Goal: Task Accomplishment & Management: Use online tool/utility

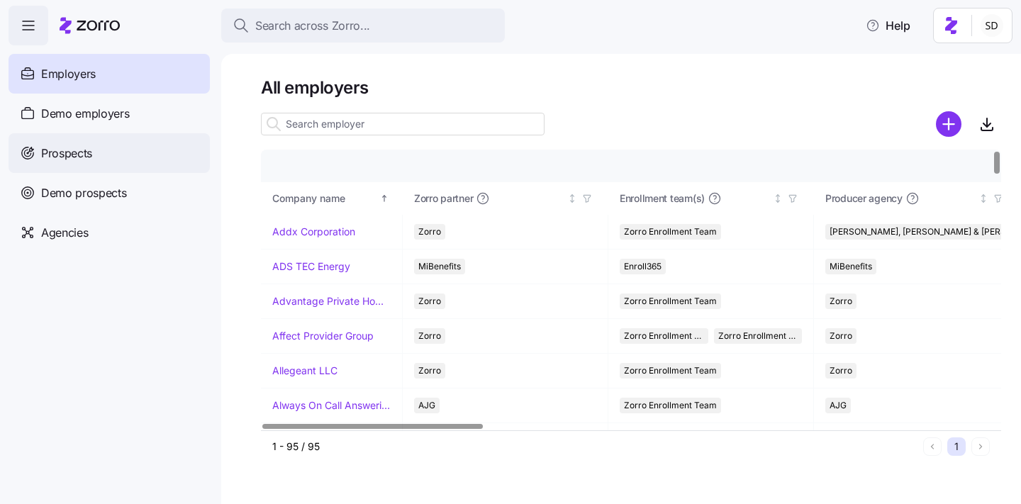
click at [38, 145] on div "Prospects" at bounding box center [109, 153] width 201 height 40
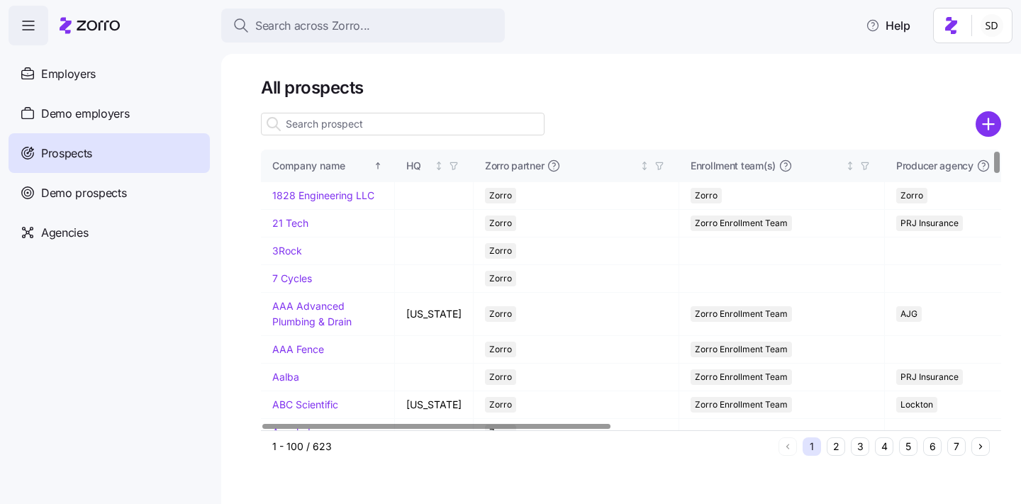
click at [307, 119] on input at bounding box center [403, 124] width 284 height 23
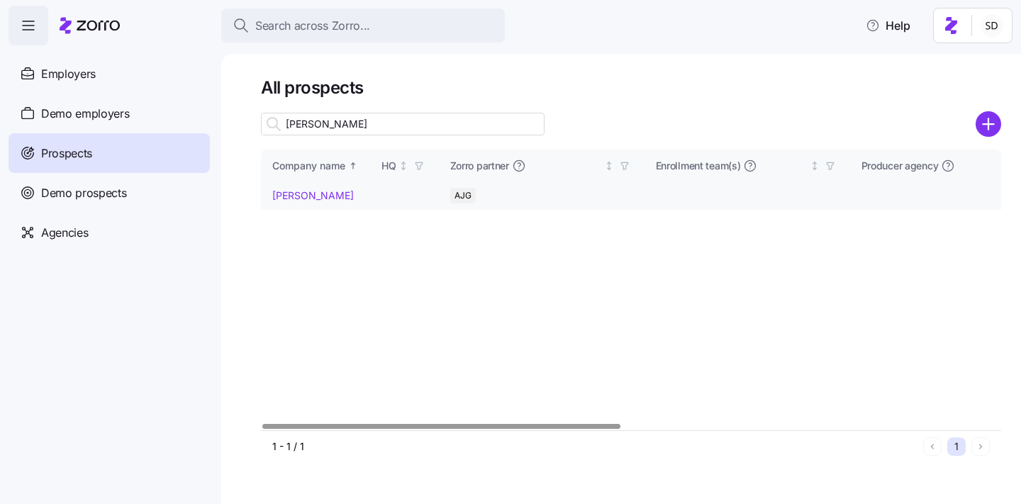
type input "[PERSON_NAME]"
click at [272, 194] on link "[PERSON_NAME]" at bounding box center [313, 195] width 82 height 12
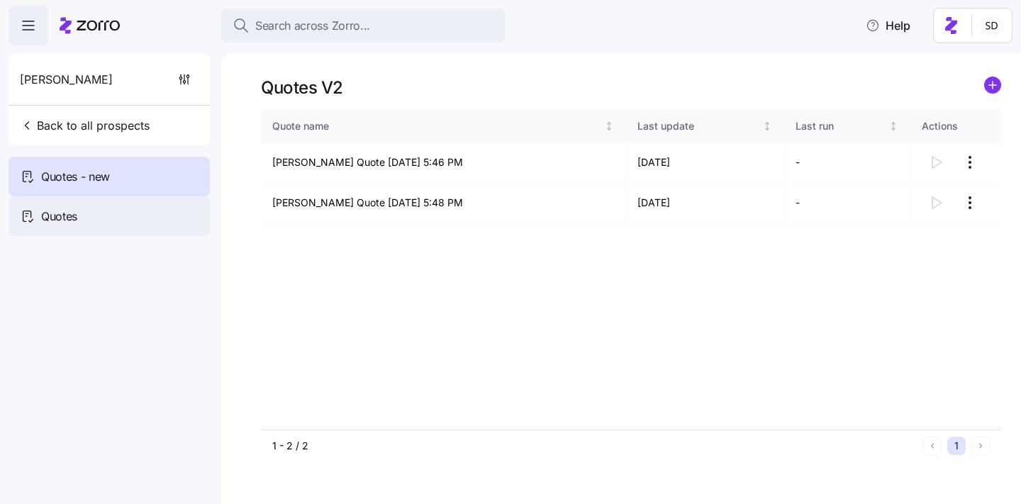
click at [48, 209] on span "Quotes" at bounding box center [59, 217] width 36 height 18
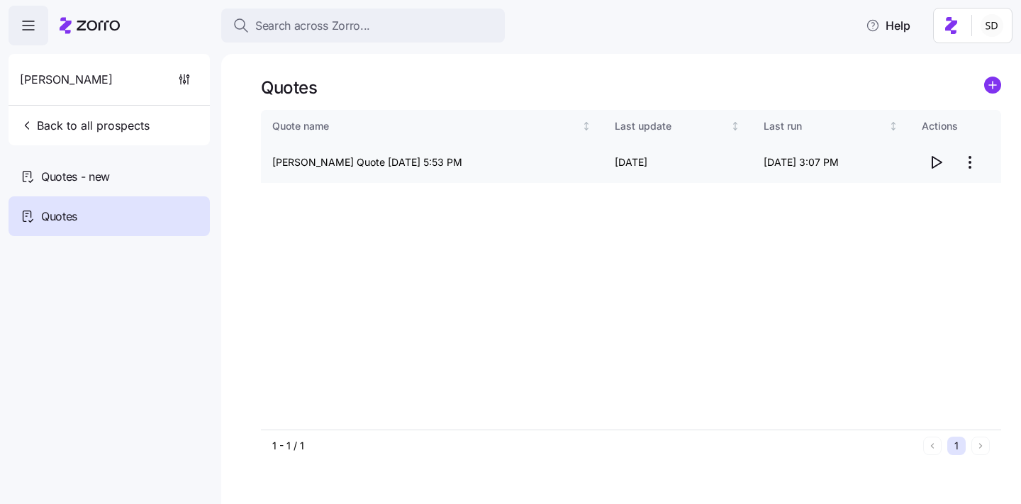
click at [928, 154] on icon "button" at bounding box center [935, 162] width 17 height 17
click at [32, 125] on icon "button" at bounding box center [27, 125] width 14 height 14
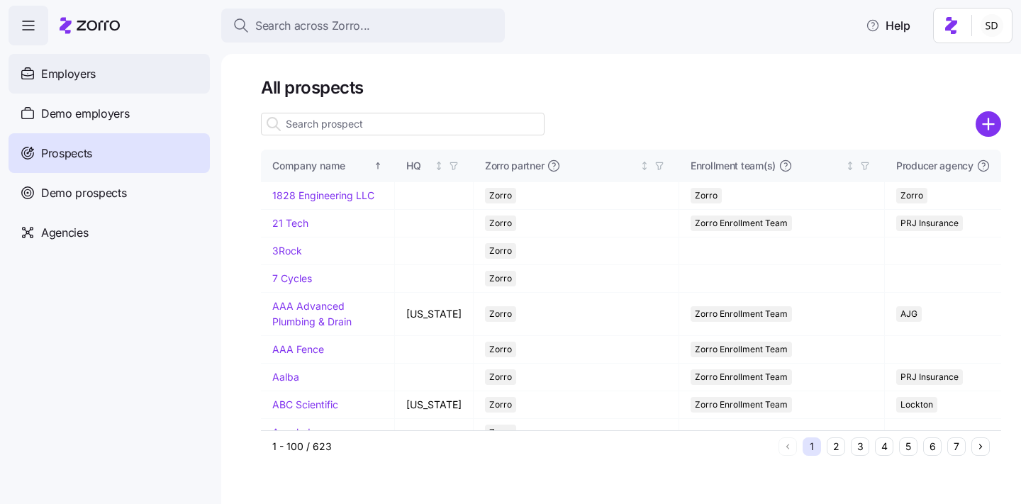
click at [43, 82] on span "Employers" at bounding box center [68, 74] width 55 height 18
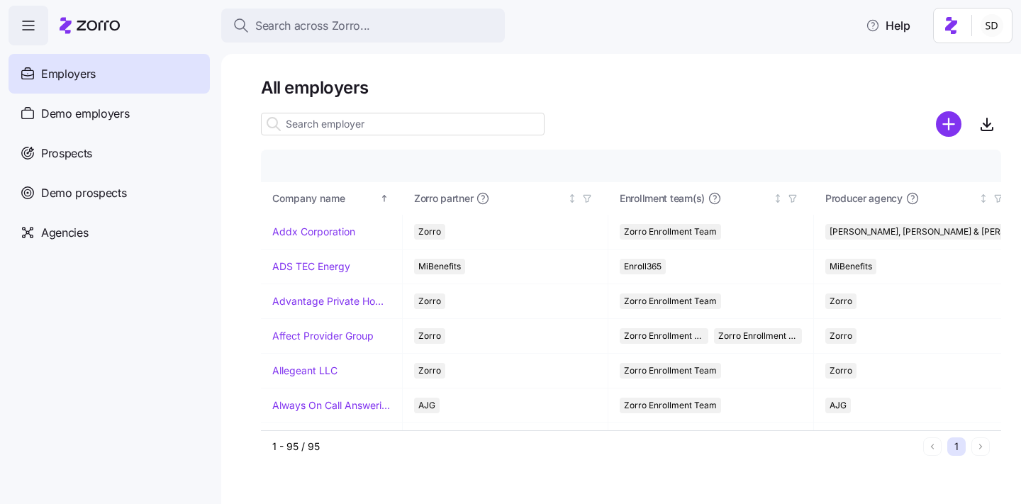
click at [307, 125] on input at bounding box center [403, 124] width 284 height 23
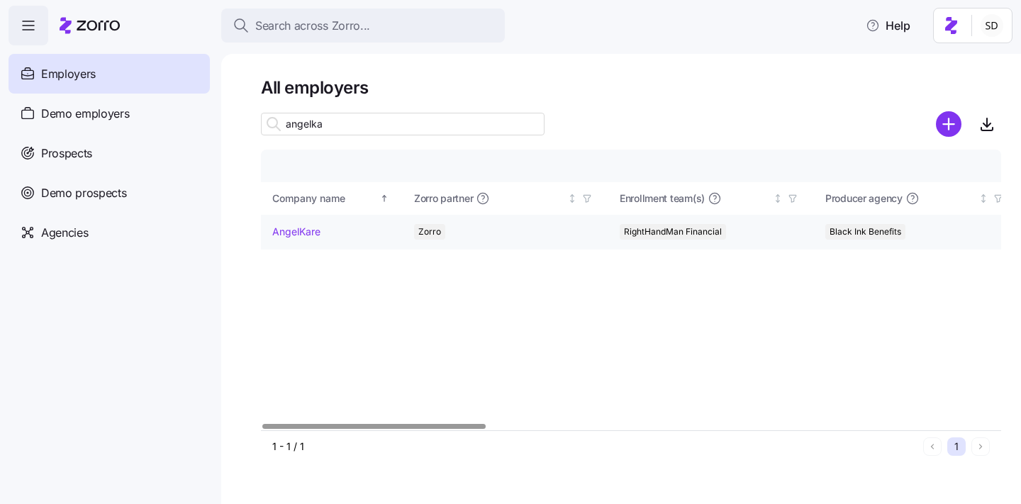
type input "angelka"
click at [286, 228] on link "AngelKare" at bounding box center [296, 232] width 48 height 14
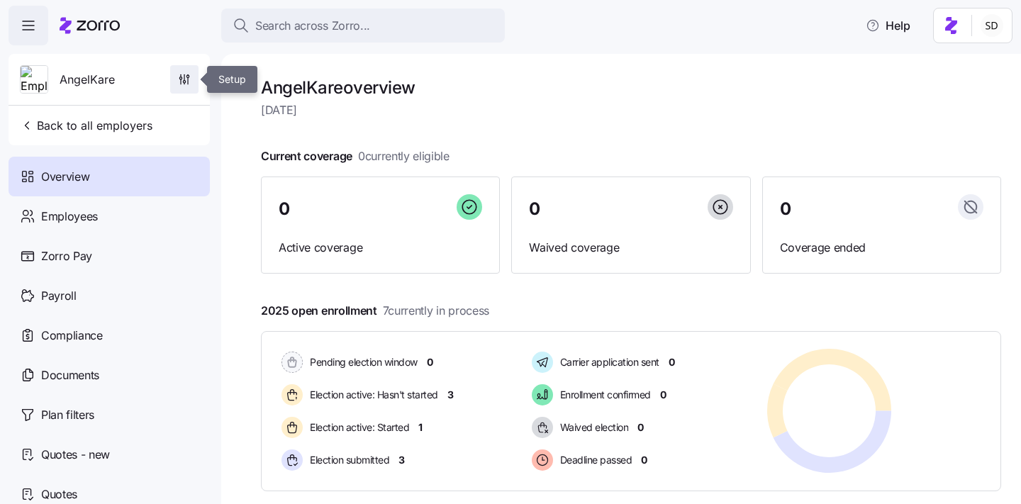
click at [186, 81] on icon "button" at bounding box center [184, 79] width 14 height 14
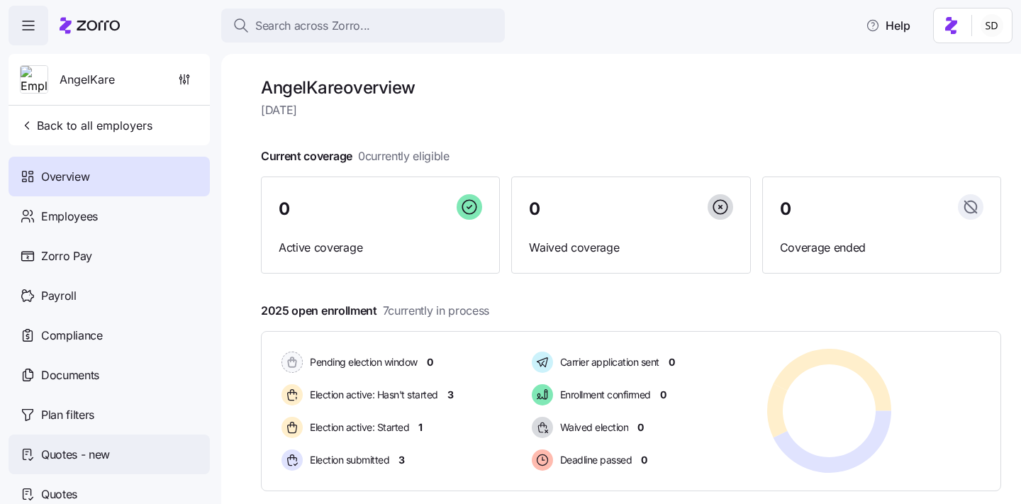
click at [50, 455] on span "Quotes - new" at bounding box center [75, 455] width 69 height 18
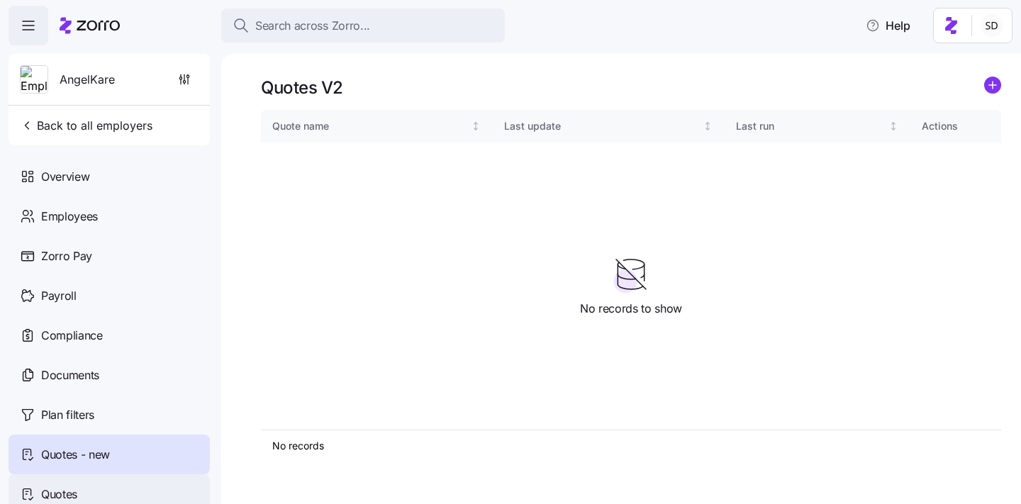
click at [50, 493] on span "Quotes" at bounding box center [59, 495] width 36 height 18
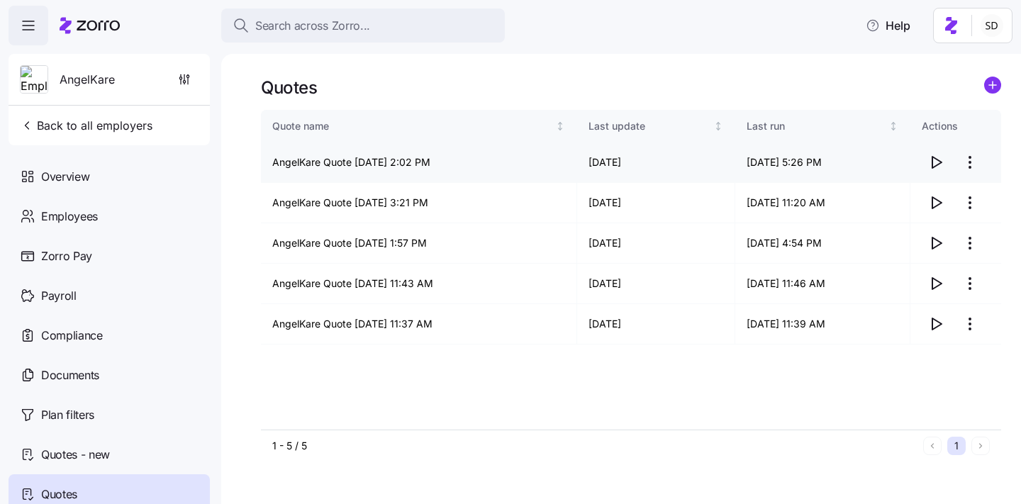
click at [942, 162] on icon "button" at bounding box center [935, 162] width 17 height 17
click at [22, 132] on icon "button" at bounding box center [27, 125] width 14 height 14
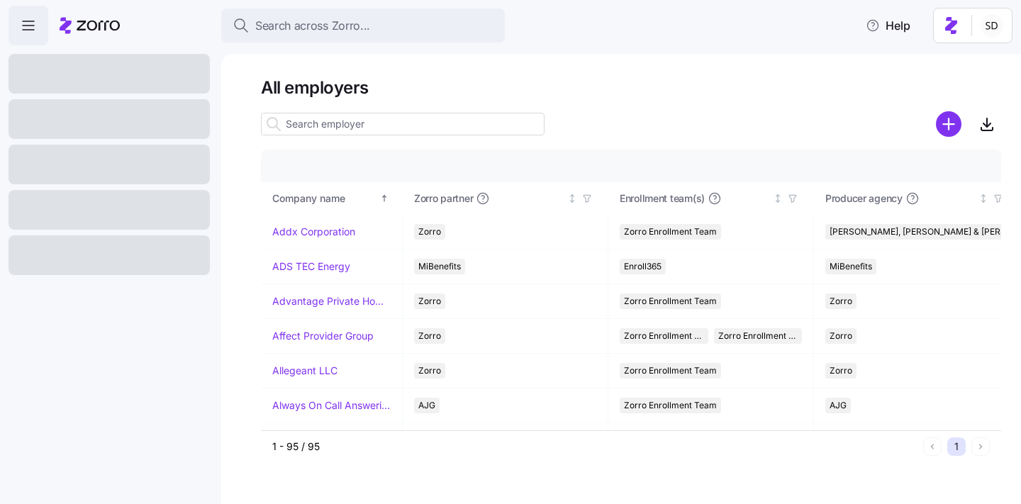
click at [313, 124] on input at bounding box center [403, 124] width 284 height 23
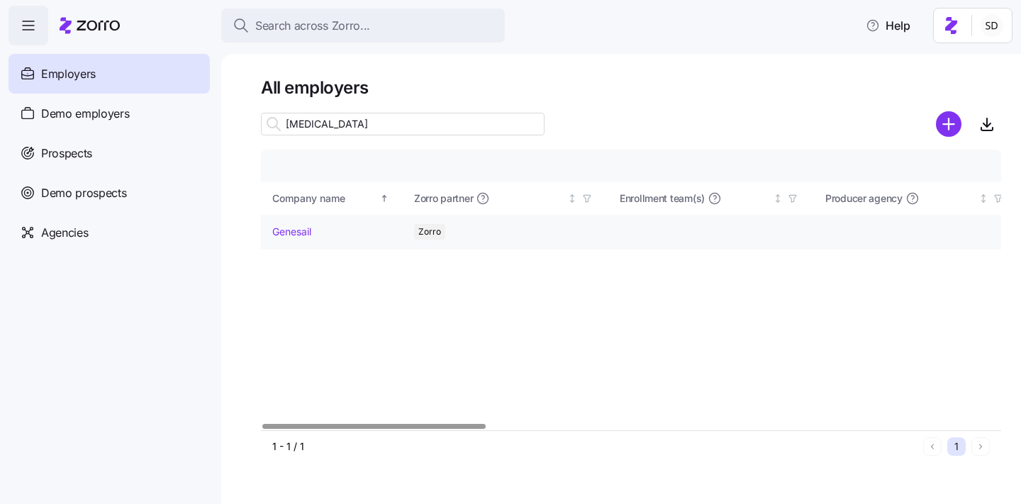
type input "[MEDICAL_DATA]"
click at [276, 236] on link "Genesail" at bounding box center [291, 232] width 39 height 14
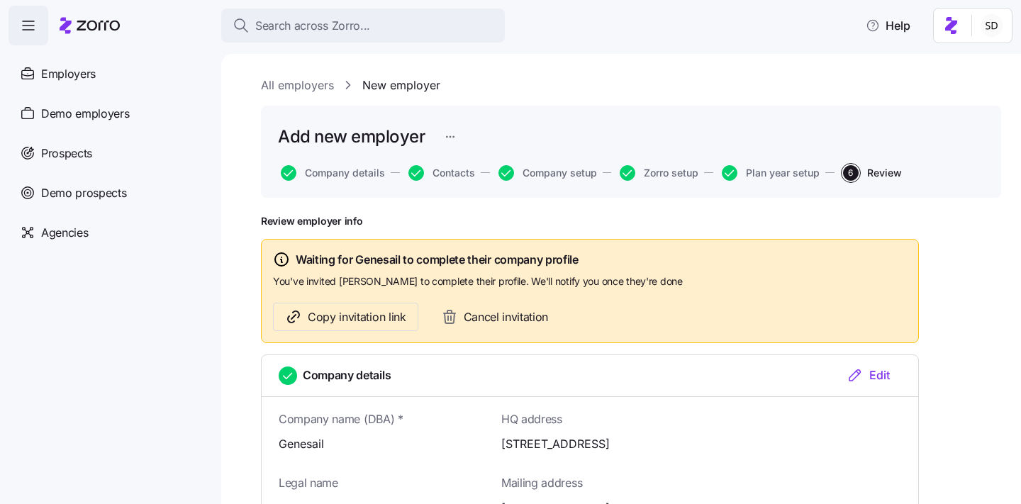
click at [376, 87] on link "New employer" at bounding box center [401, 86] width 78 height 18
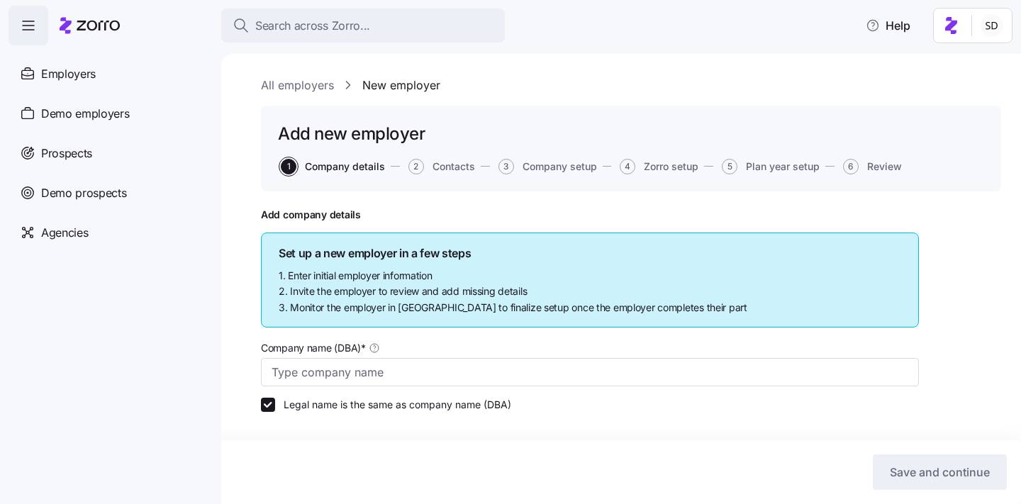
click at [293, 88] on link "All employers" at bounding box center [297, 86] width 73 height 18
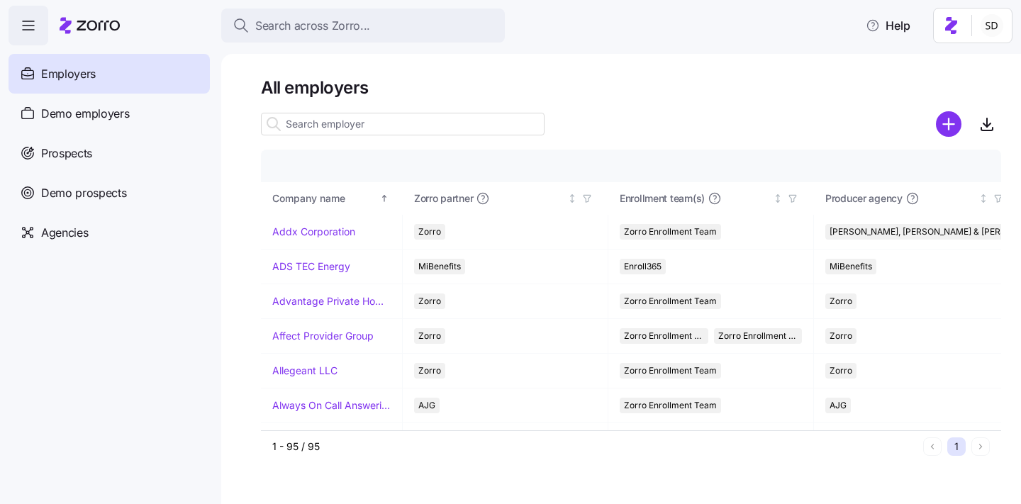
click at [308, 116] on input at bounding box center [403, 124] width 284 height 23
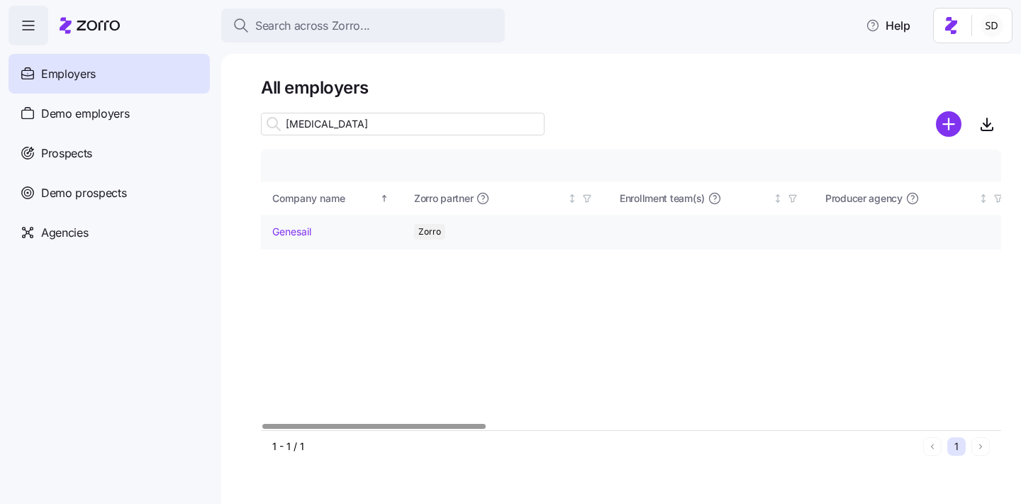
type input "[MEDICAL_DATA]"
click at [281, 221] on td "Genesail" at bounding box center [332, 232] width 142 height 35
click at [281, 232] on link "Genesail" at bounding box center [291, 232] width 39 height 14
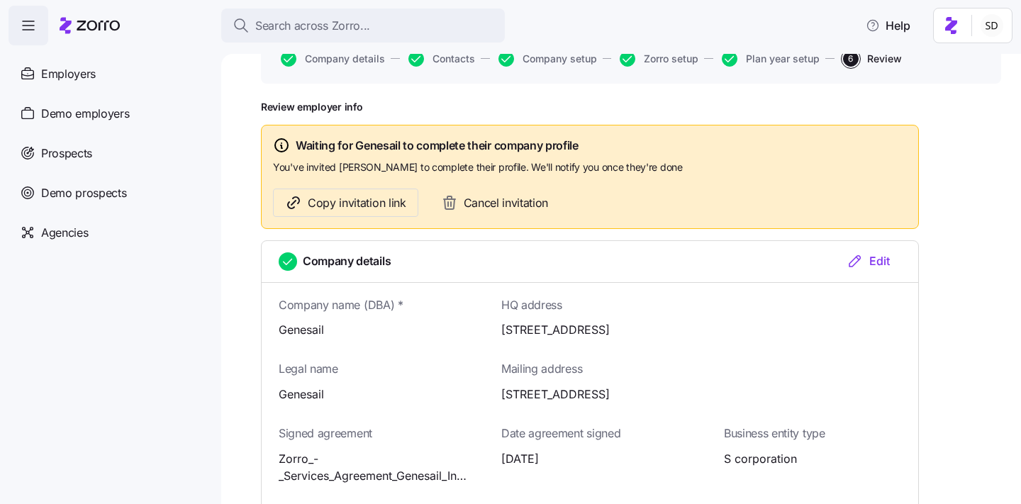
scroll to position [174, 0]
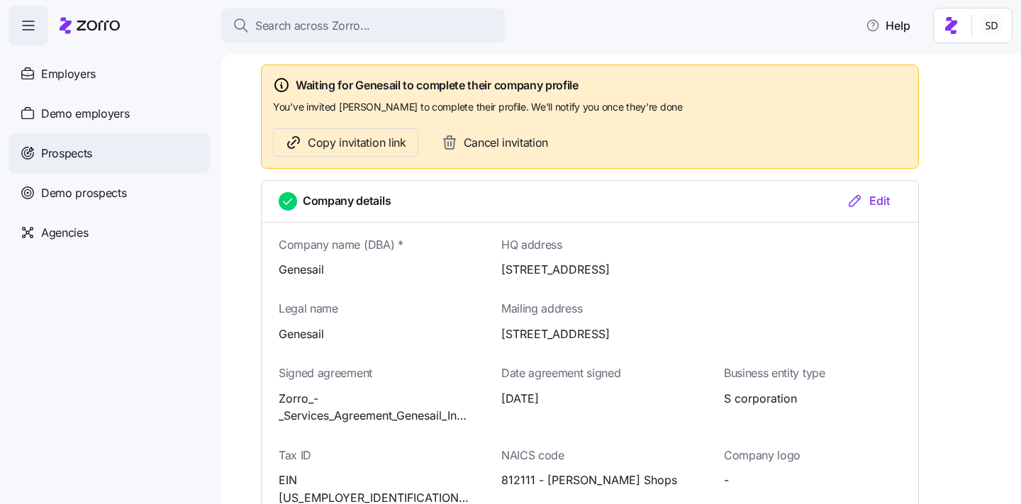
click at [41, 146] on span "Prospects" at bounding box center [66, 154] width 51 height 18
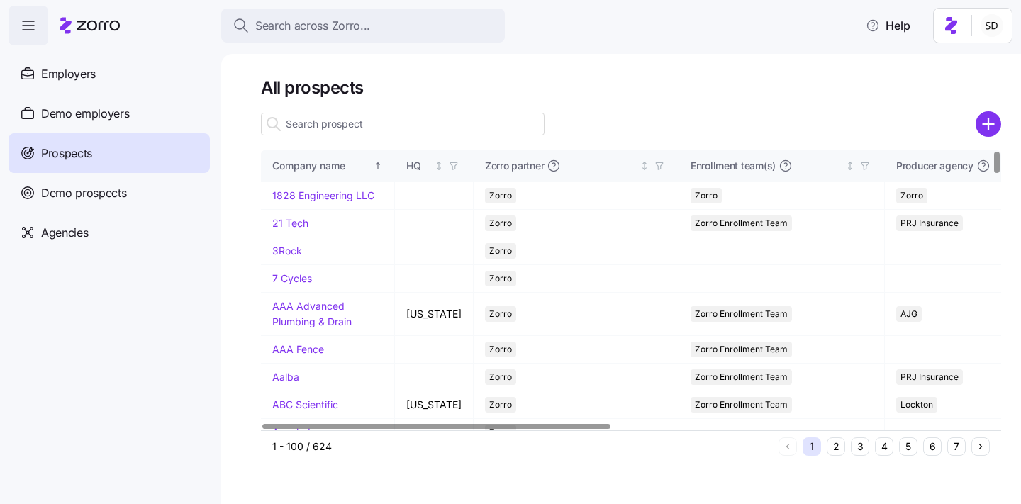
click at [444, 123] on input at bounding box center [403, 124] width 284 height 23
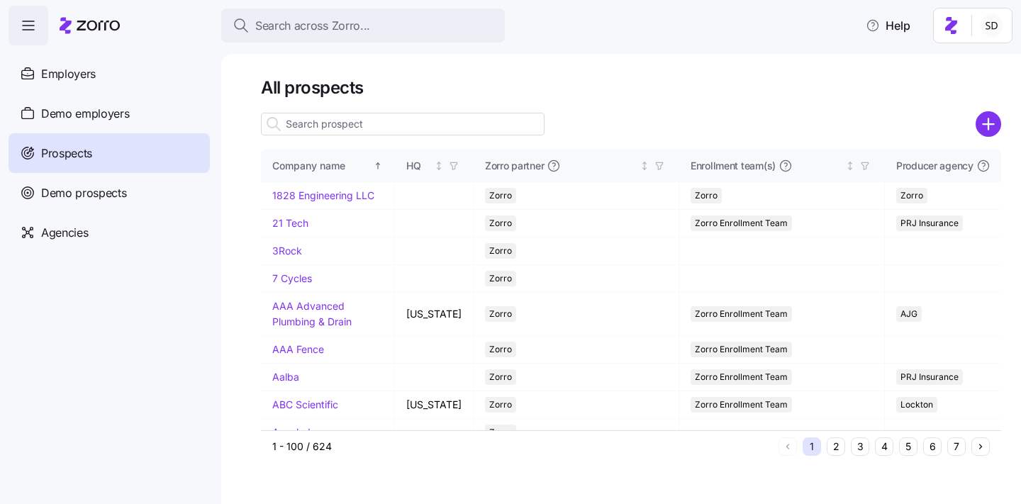
type input "e"
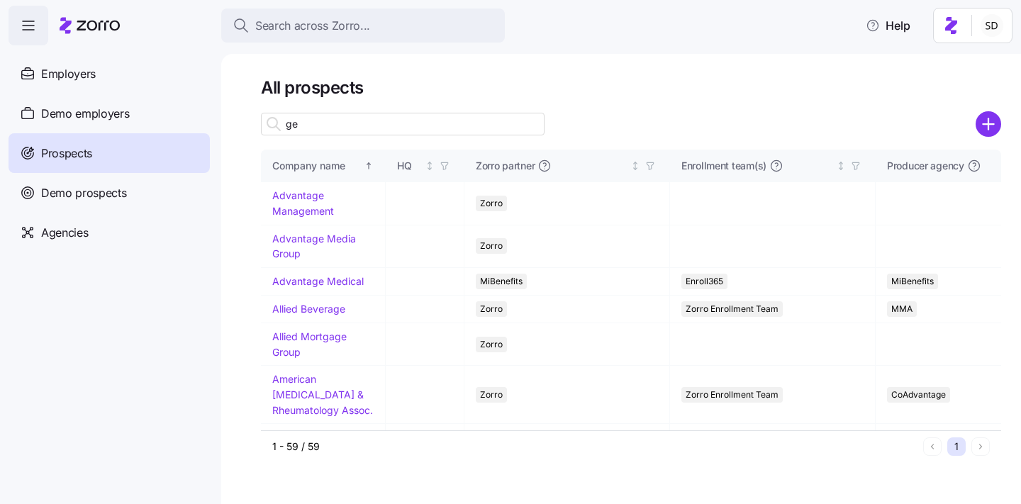
click at [420, 119] on input "ge" at bounding box center [403, 124] width 284 height 23
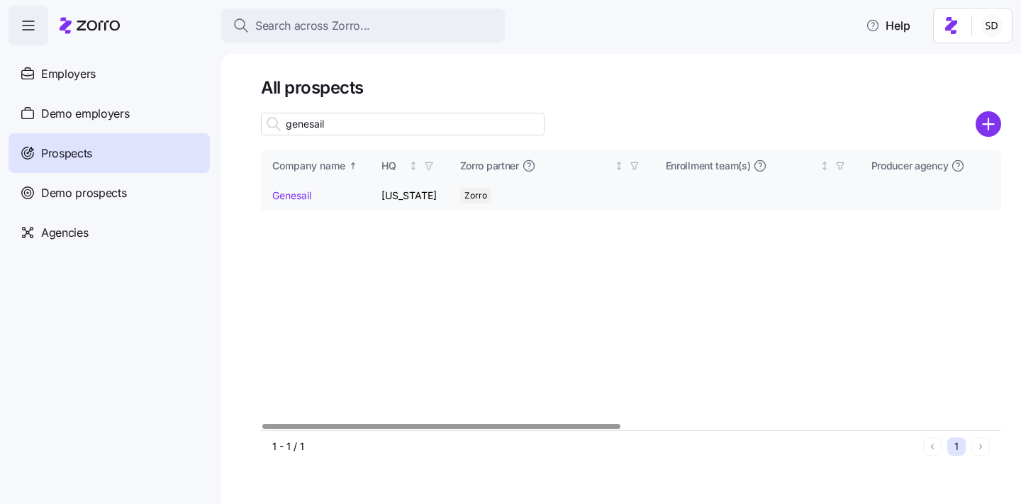
type input "genesail"
click at [286, 195] on link "Genesail" at bounding box center [291, 195] width 39 height 12
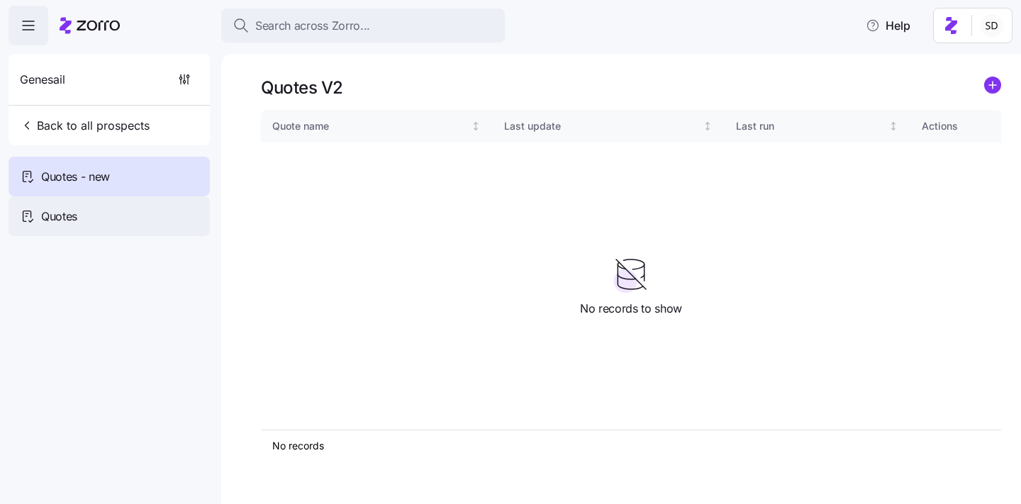
click at [71, 218] on span "Quotes" at bounding box center [59, 217] width 36 height 18
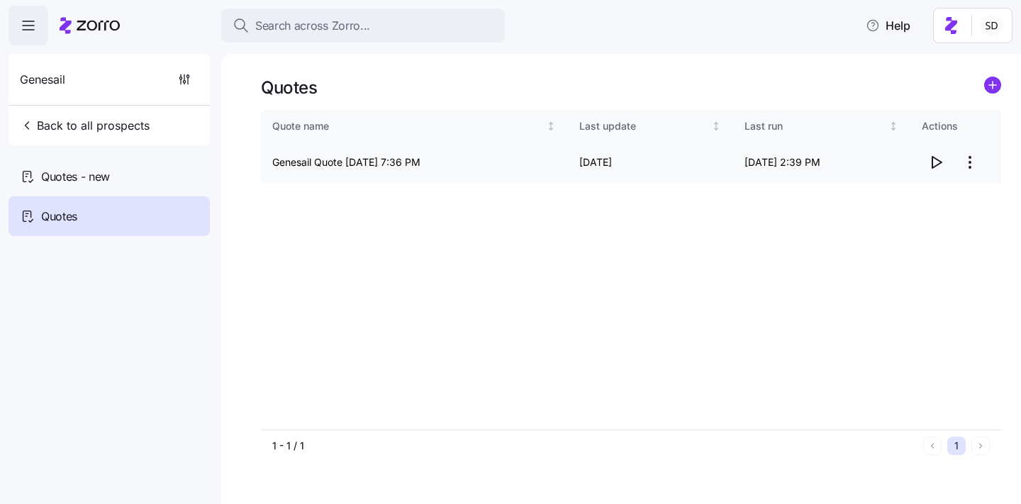
click at [935, 166] on icon "button" at bounding box center [936, 162] width 9 height 11
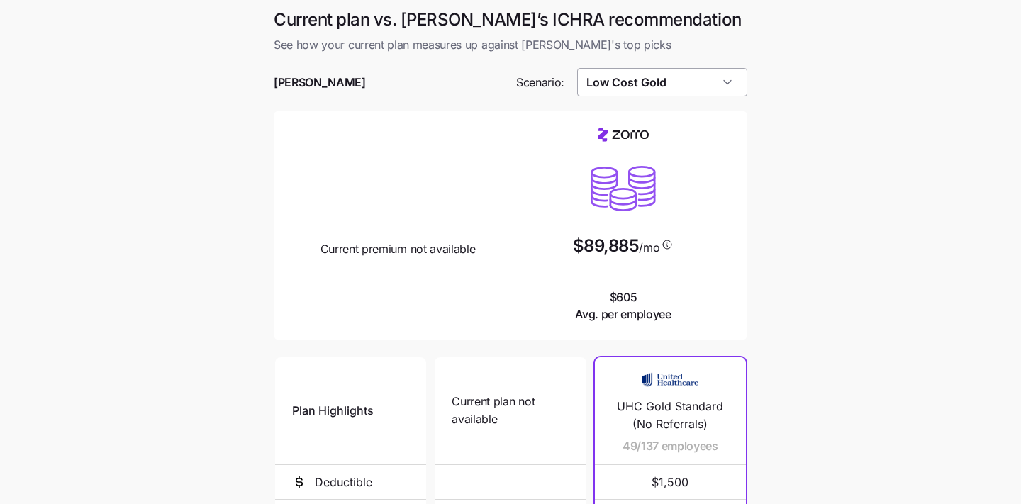
click at [683, 72] on input "Low Cost Gold" at bounding box center [662, 82] width 171 height 28
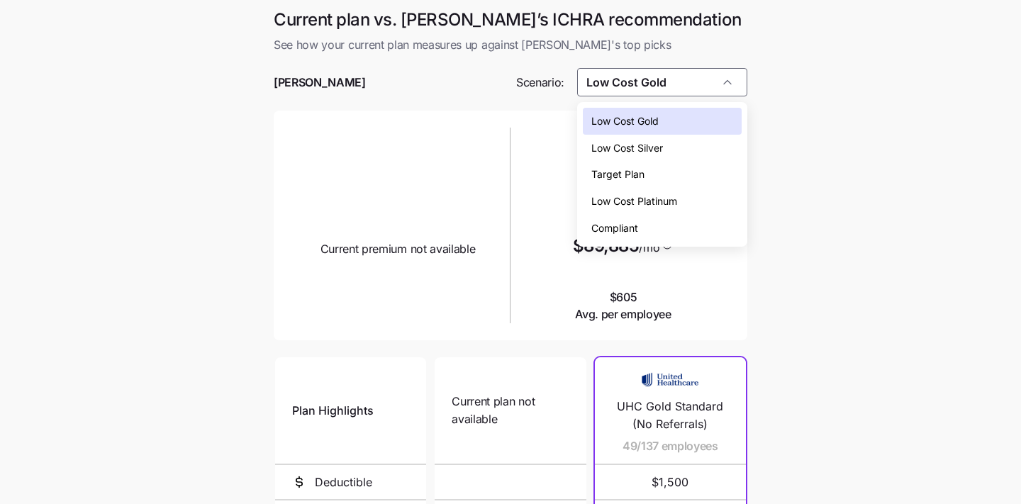
click at [796, 114] on main "Current plan vs. Zorro’s ICHRA recommendation See how your current plan measure…" at bounding box center [510, 386] width 1021 height 773
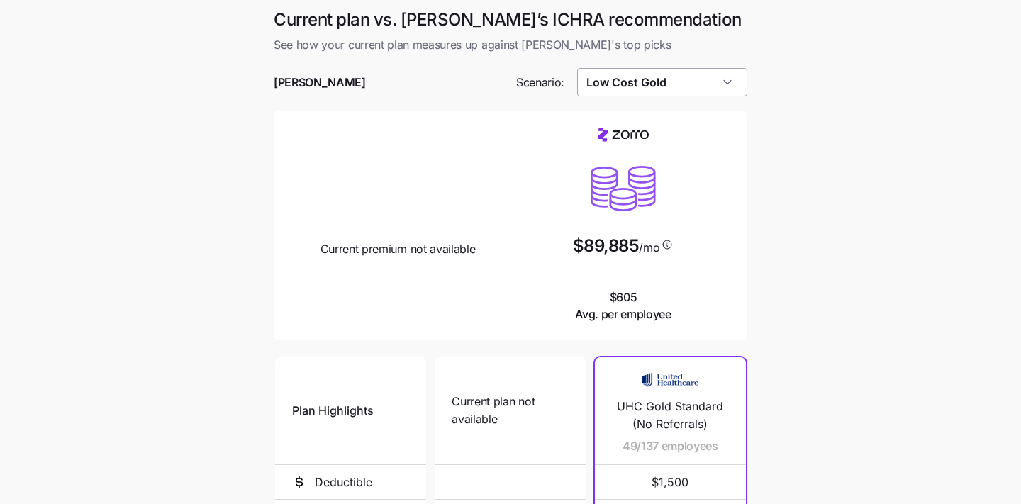
click at [705, 80] on input "Low Cost Gold" at bounding box center [662, 82] width 171 height 28
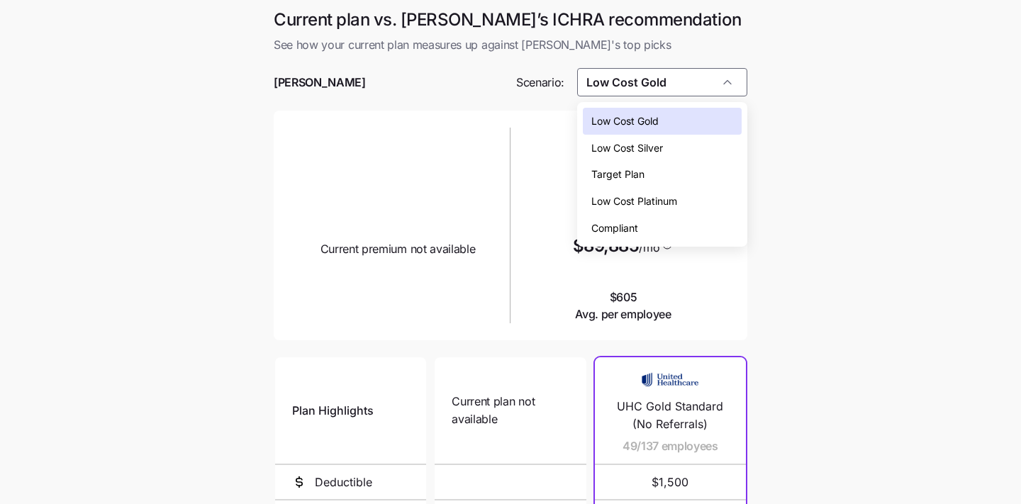
click at [658, 172] on div "Target Plan" at bounding box center [662, 174] width 159 height 27
type input "Target Plan"
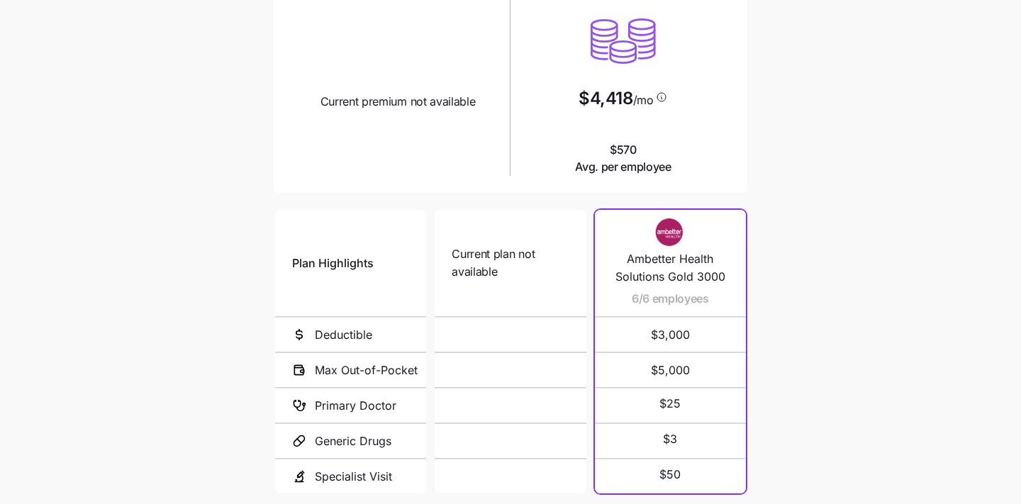
scroll to position [269, 0]
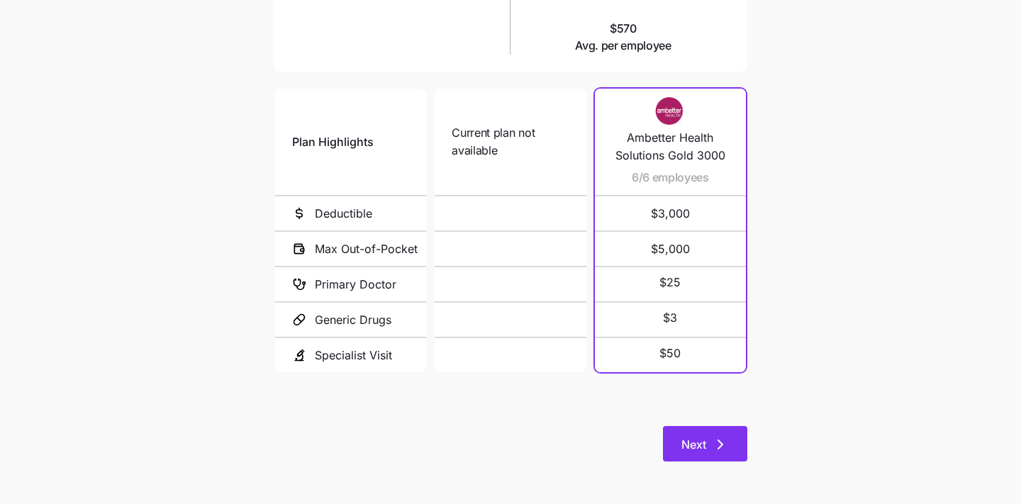
click at [677, 453] on button "Next" at bounding box center [705, 443] width 84 height 35
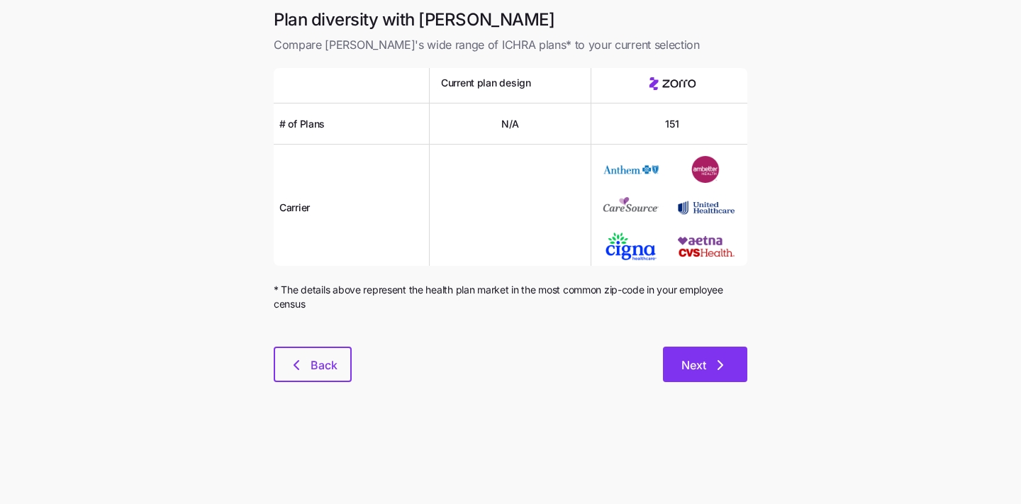
click at [694, 365] on span "Next" at bounding box center [693, 365] width 25 height 17
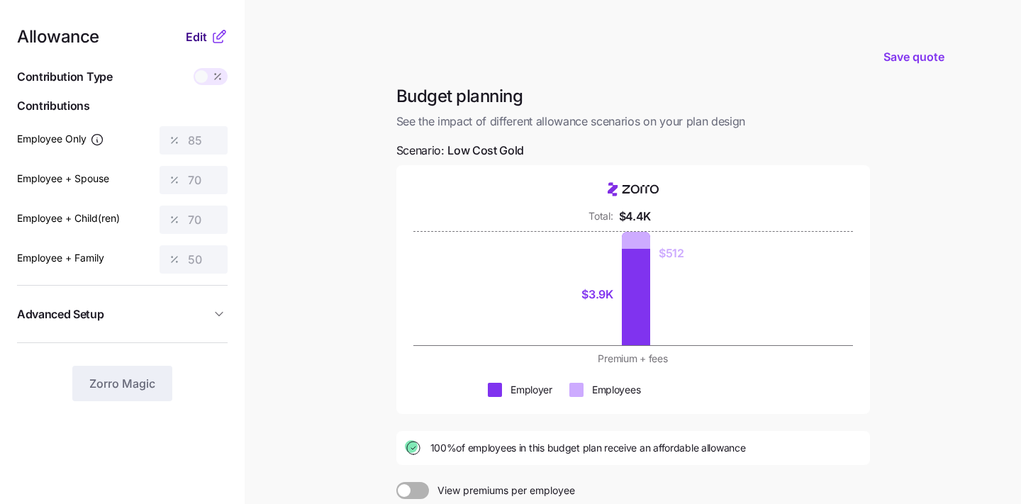
click at [192, 36] on span "Edit" at bounding box center [196, 36] width 21 height 17
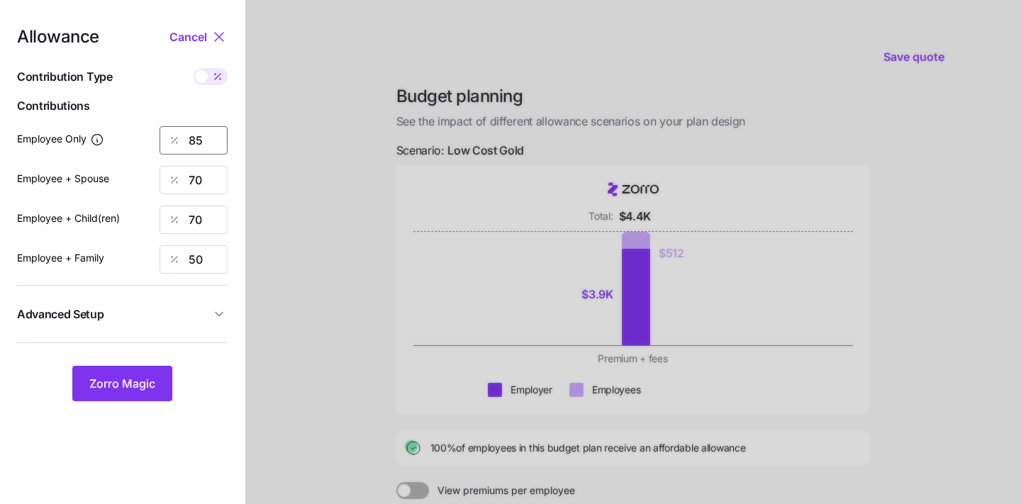
click at [207, 134] on input "85" at bounding box center [193, 140] width 68 height 28
type input "42"
click at [271, 161] on div at bounding box center [632, 346] width 775 height 693
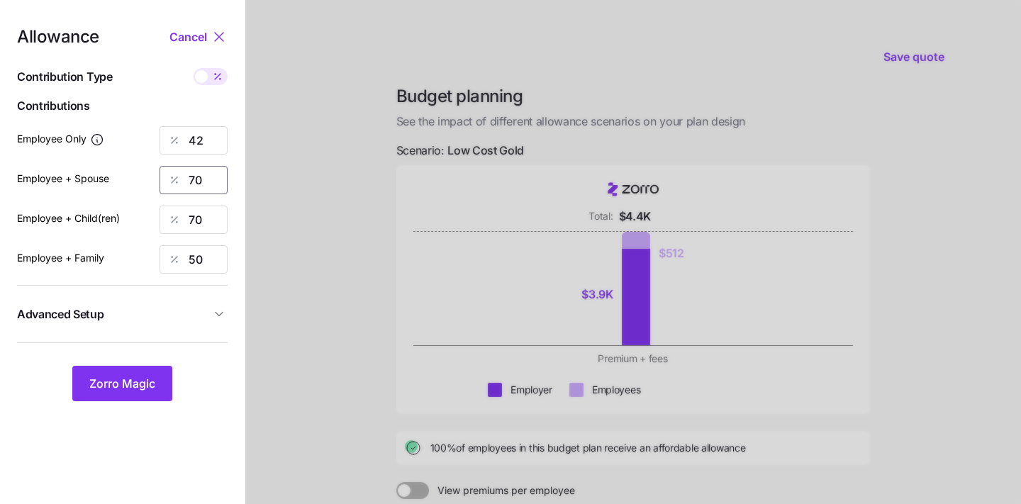
click at [205, 179] on input "70" at bounding box center [193, 180] width 68 height 28
type input "0"
click at [195, 224] on input "70" at bounding box center [193, 220] width 68 height 28
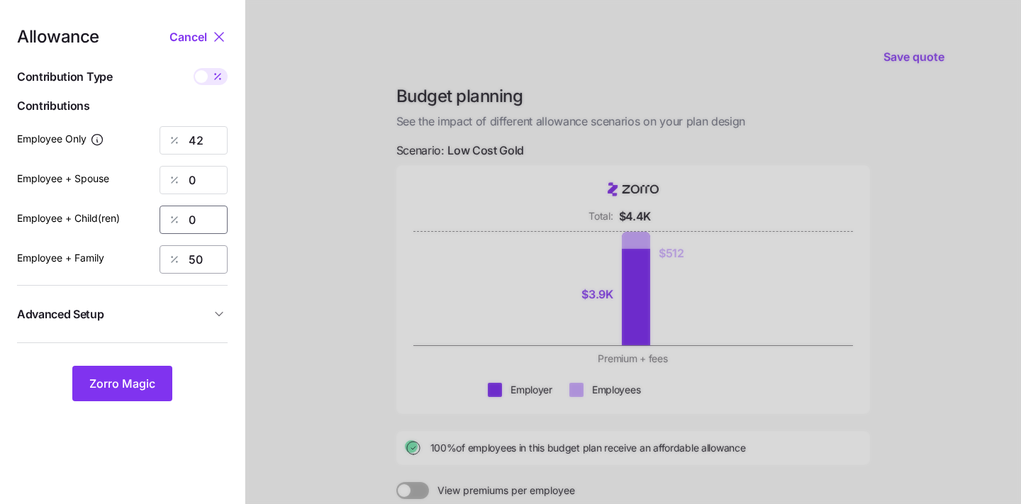
type input "0"
click at [195, 264] on input "50" at bounding box center [193, 259] width 68 height 28
type input "0"
click at [103, 393] on button "Zorro Magic" at bounding box center [122, 383] width 100 height 35
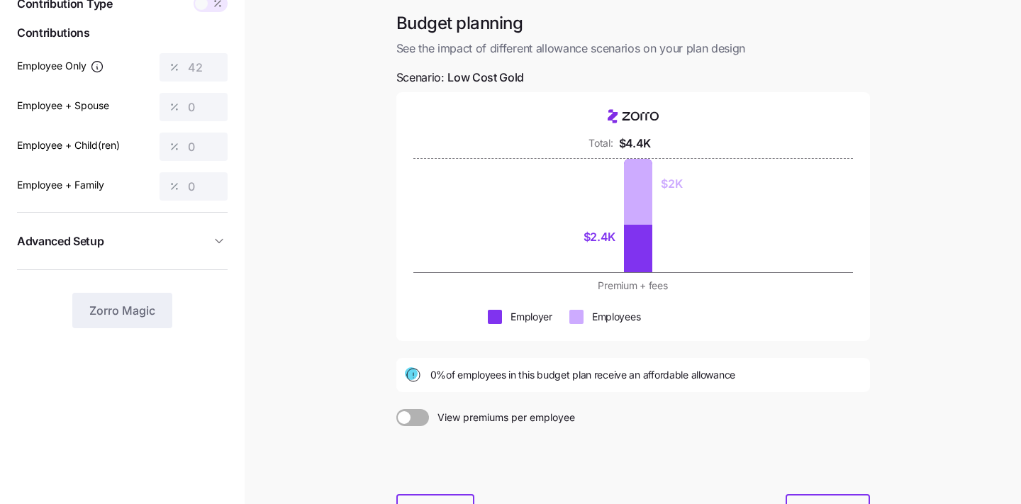
scroll to position [127, 0]
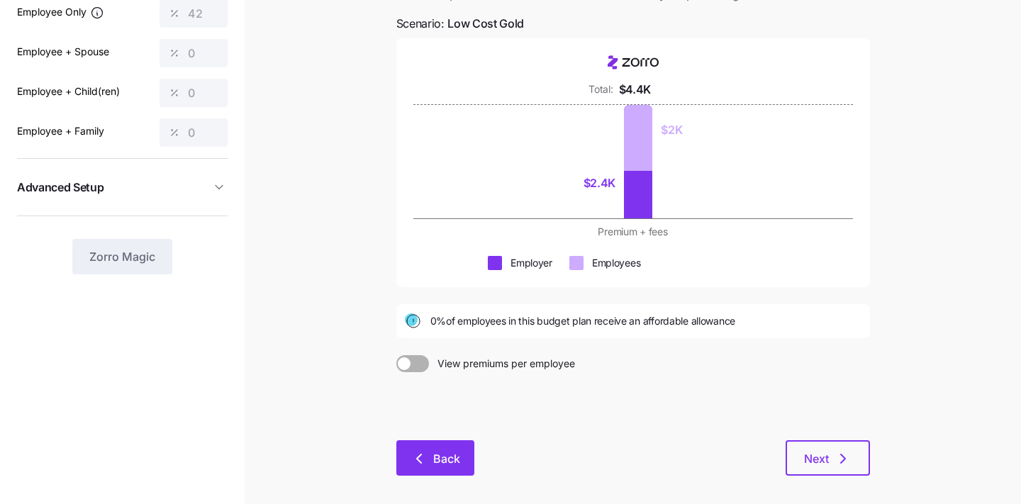
click at [432, 457] on span "Back" at bounding box center [435, 458] width 41 height 17
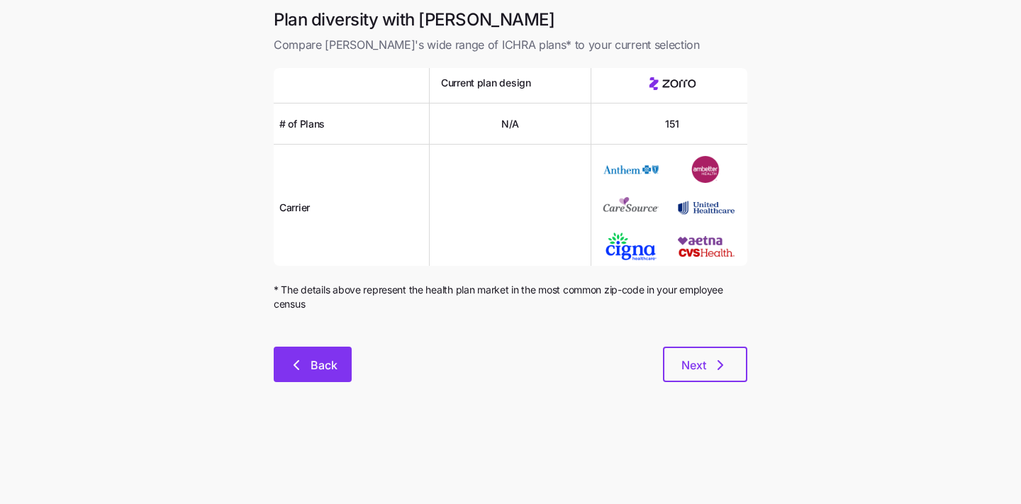
click at [330, 357] on button "Back" at bounding box center [313, 364] width 78 height 35
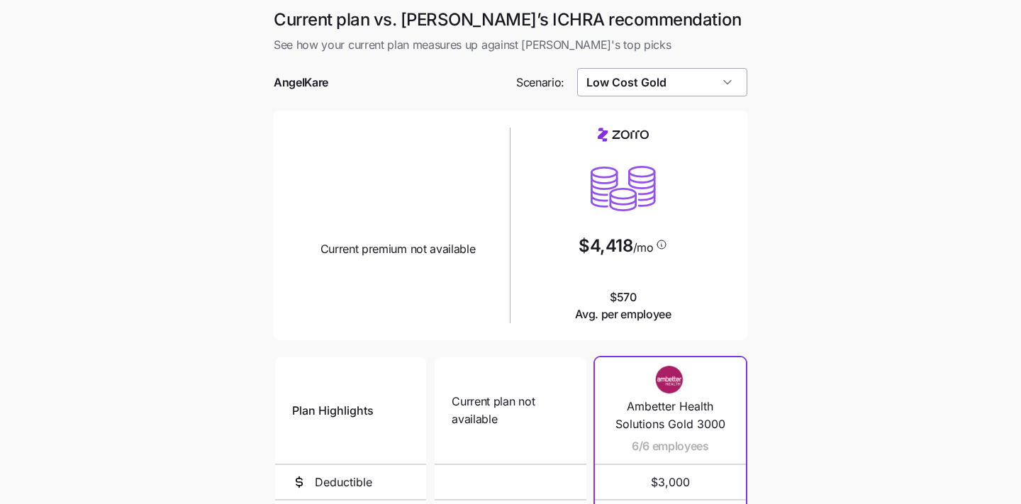
click at [635, 81] on input "Low Cost Gold" at bounding box center [662, 82] width 171 height 28
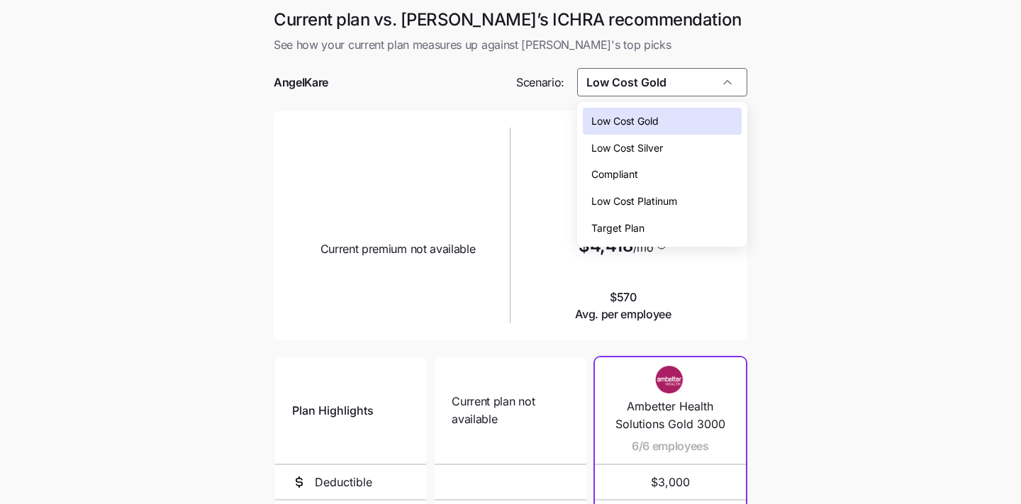
click at [615, 172] on span "Compliant" at bounding box center [614, 175] width 47 height 16
type input "Compliant"
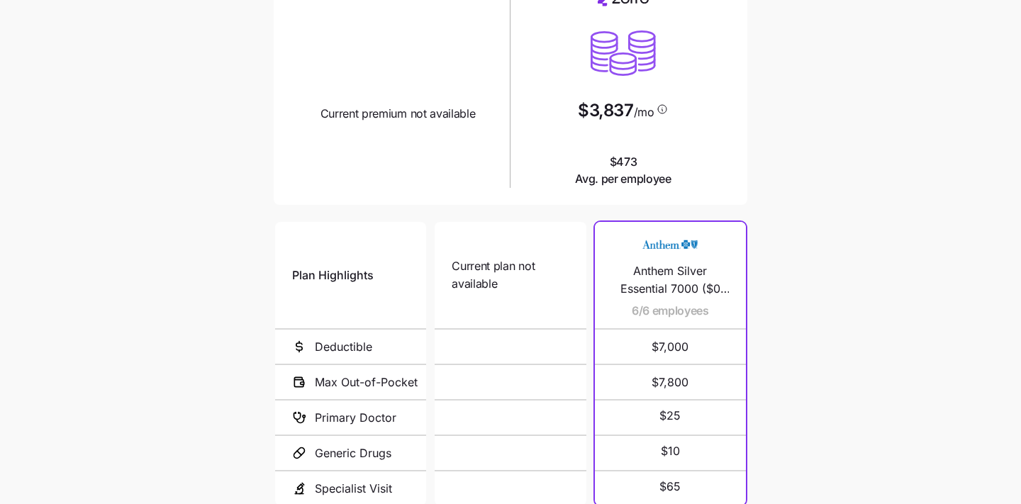
scroll to position [269, 0]
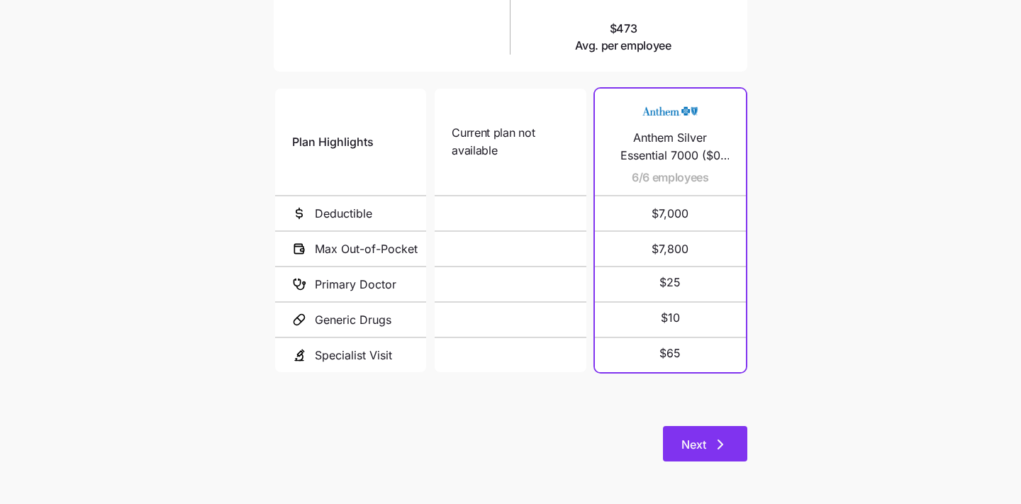
click at [697, 437] on span "Next" at bounding box center [693, 444] width 25 height 17
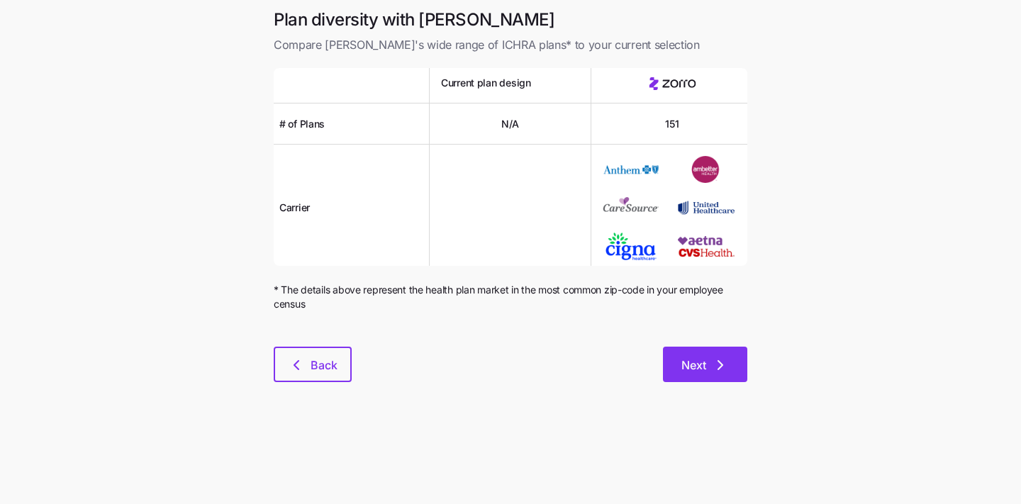
click at [697, 359] on span "Next" at bounding box center [693, 365] width 25 height 17
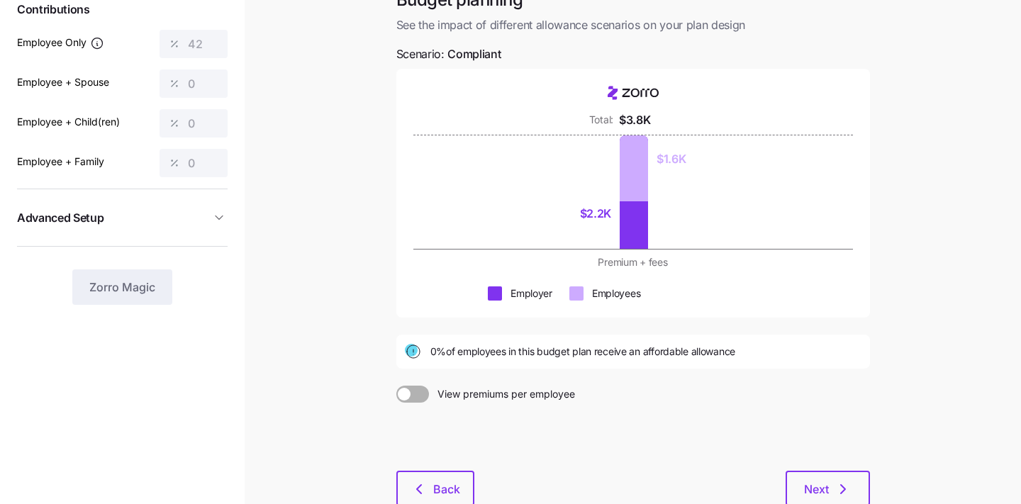
scroll to position [189, 0]
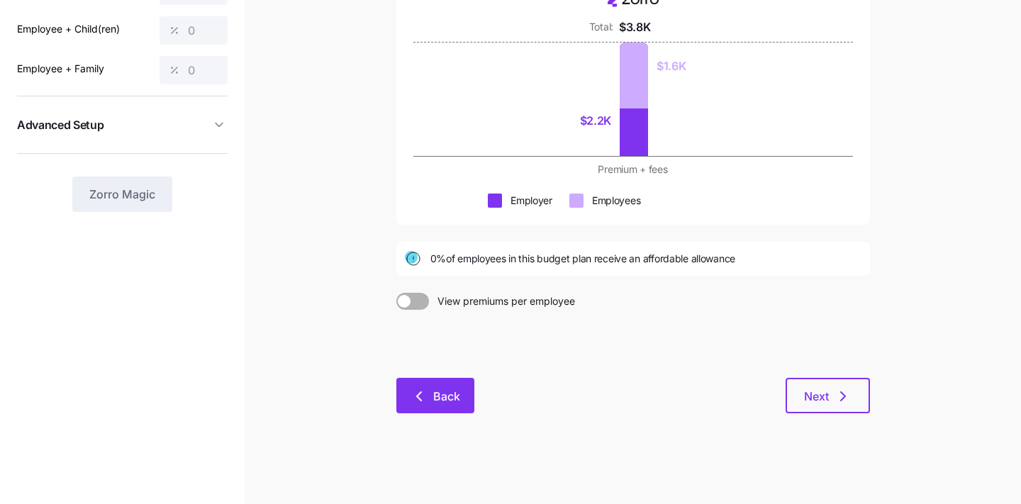
click at [440, 409] on button "Back" at bounding box center [435, 395] width 78 height 35
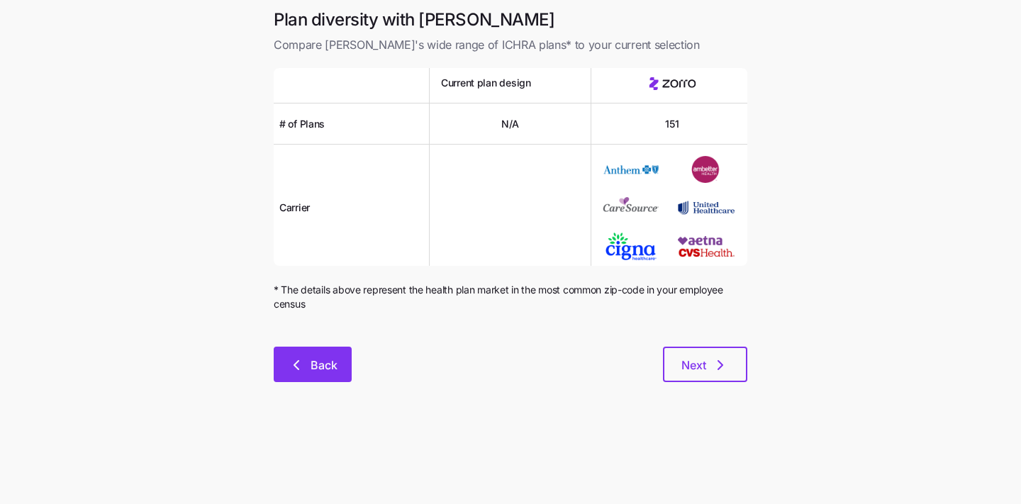
click at [327, 361] on span "Back" at bounding box center [323, 365] width 27 height 17
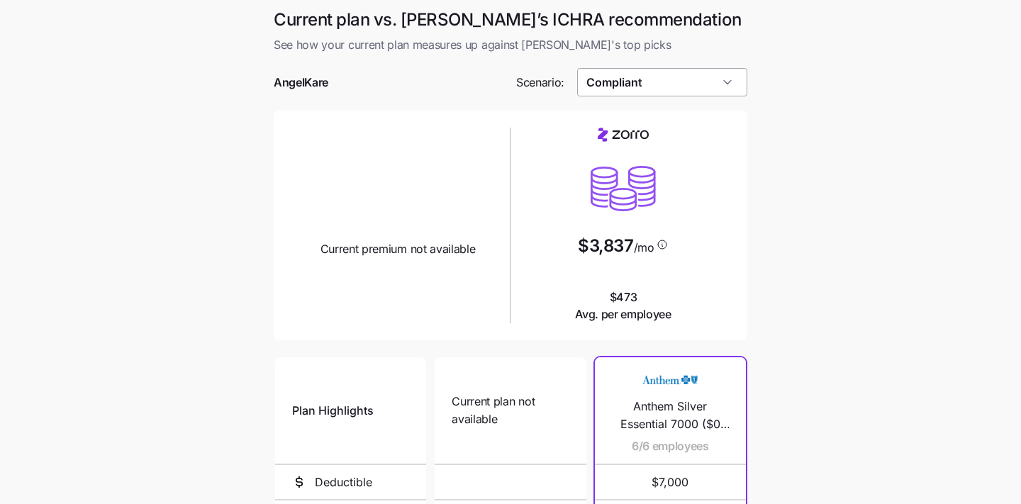
click at [588, 88] on input "Compliant" at bounding box center [662, 82] width 171 height 28
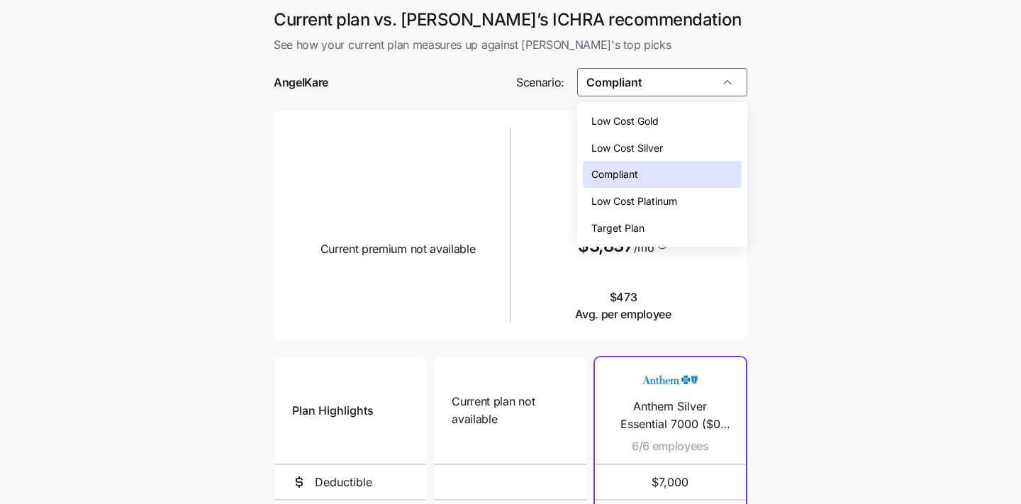
click at [627, 140] on span "Low Cost Silver" at bounding box center [627, 148] width 72 height 16
type input "Low Cost Silver"
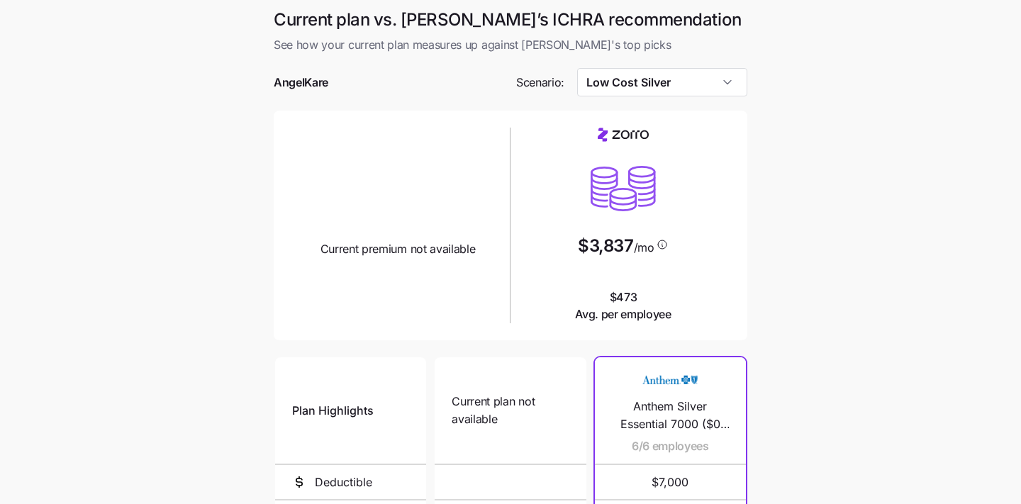
scroll to position [269, 0]
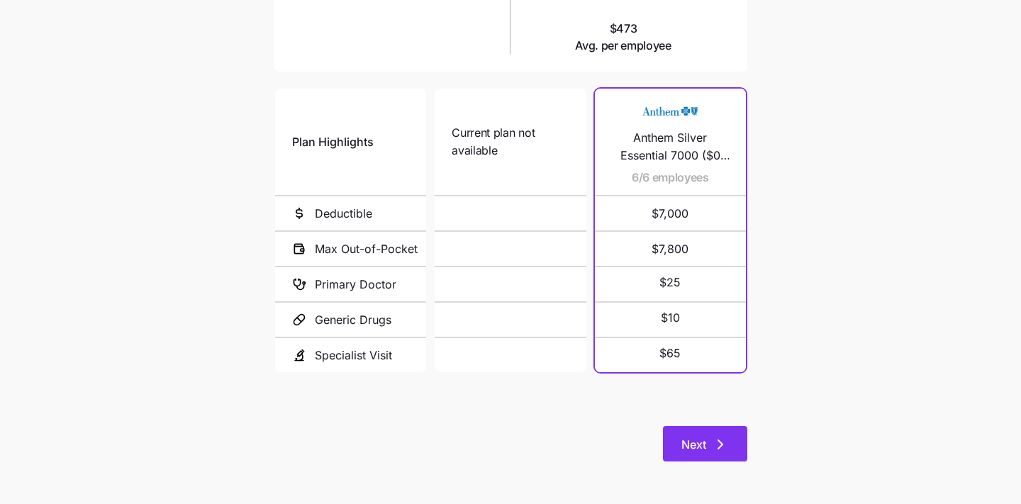
click at [707, 440] on span "Next" at bounding box center [704, 444] width 47 height 17
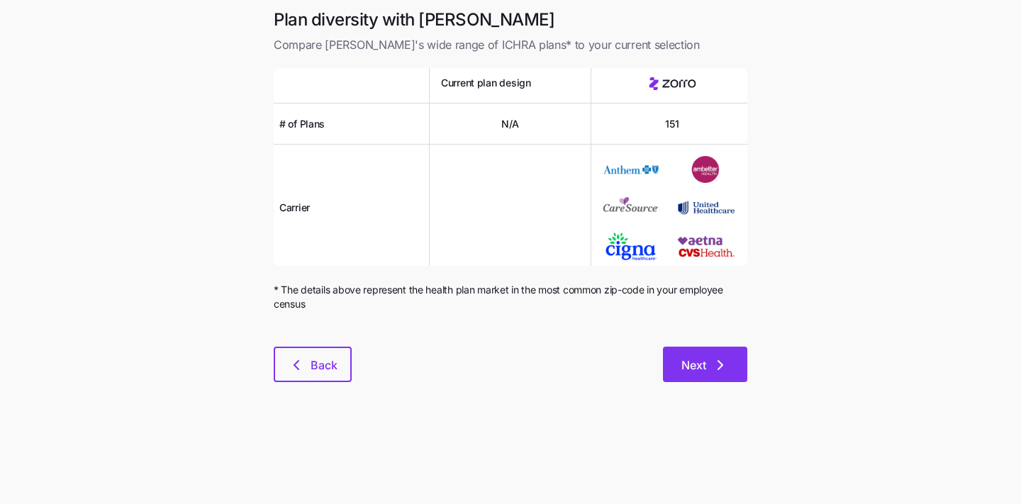
click at [690, 372] on span "Next" at bounding box center [693, 365] width 25 height 17
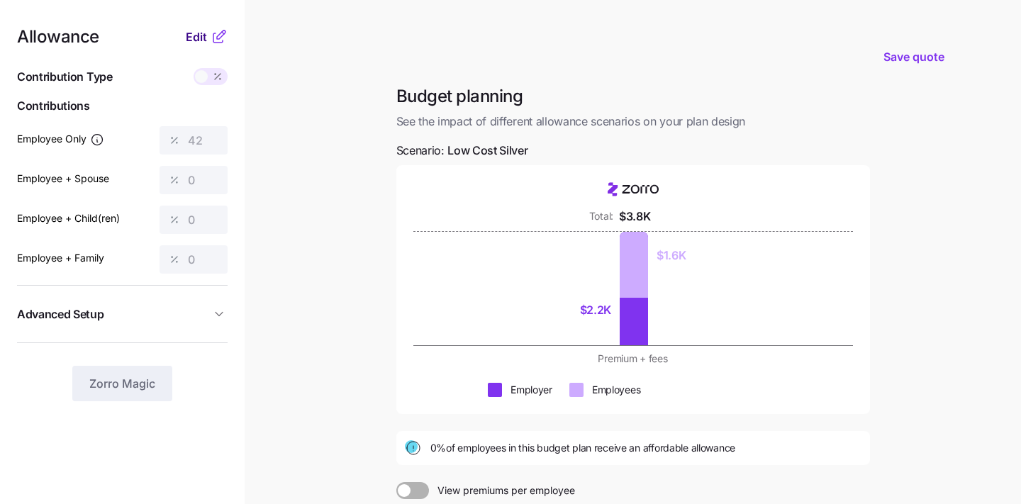
click at [194, 35] on span "Edit" at bounding box center [196, 36] width 21 height 17
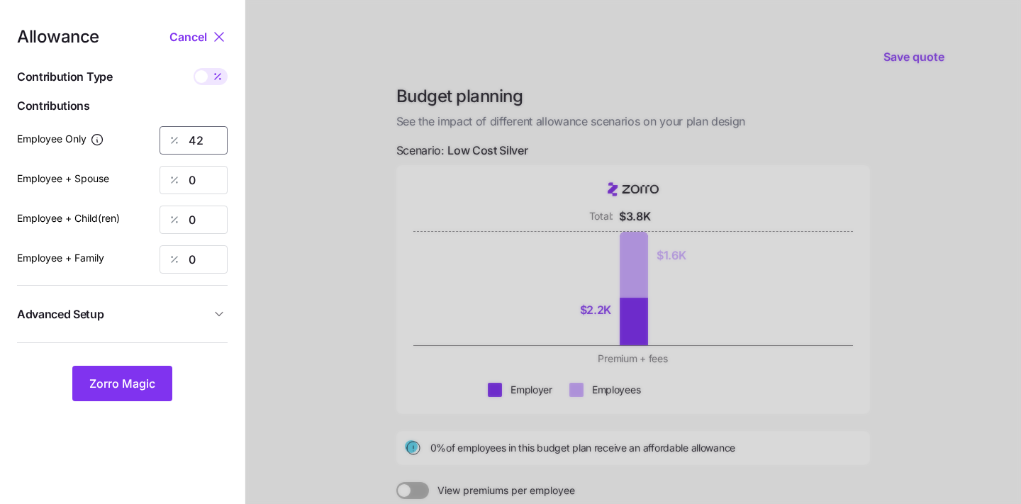
click at [202, 135] on input "42" at bounding box center [193, 140] width 68 height 28
type input "85"
click at [203, 179] on input "0" at bounding box center [193, 180] width 68 height 28
type input "70"
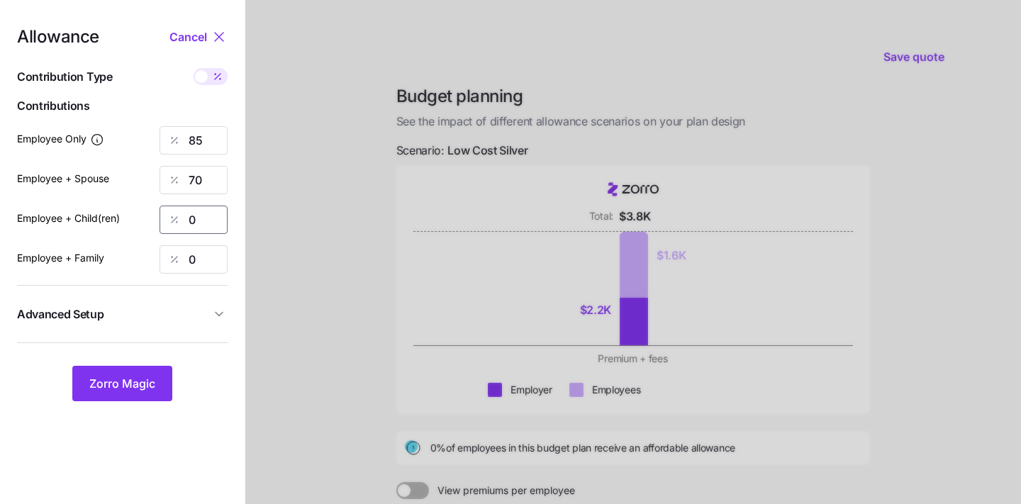
click at [193, 217] on input "0" at bounding box center [193, 220] width 68 height 28
type input "70"
click at [194, 259] on input "0" at bounding box center [193, 259] width 68 height 28
type input "50"
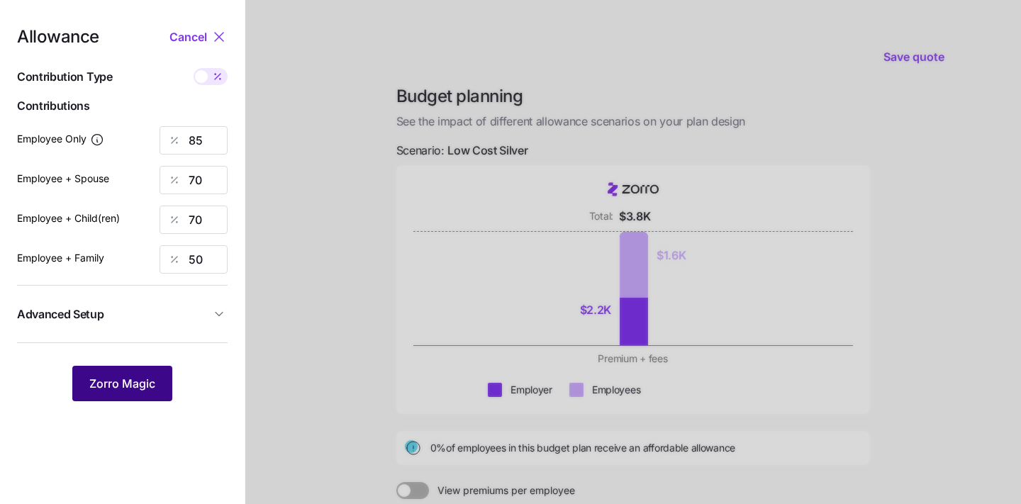
click at [116, 374] on button "Zorro Magic" at bounding box center [122, 383] width 100 height 35
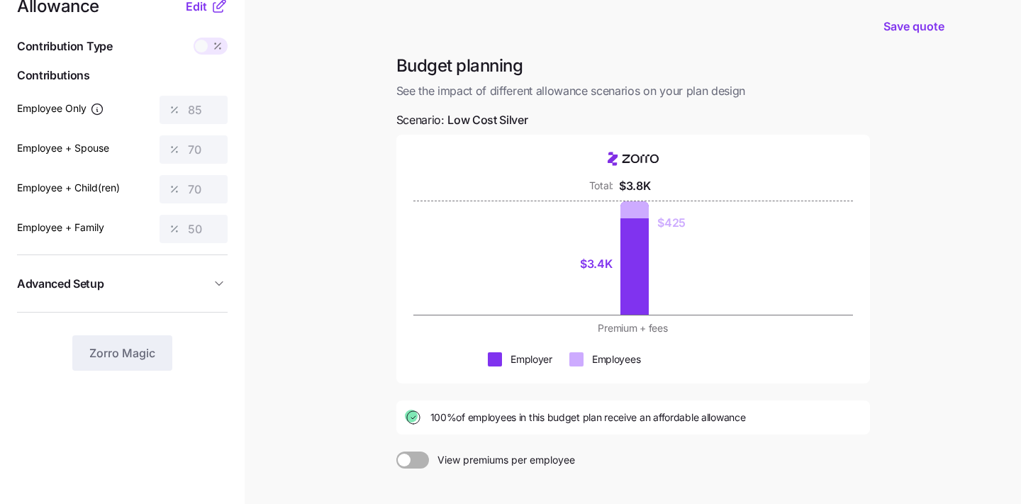
scroll to position [189, 0]
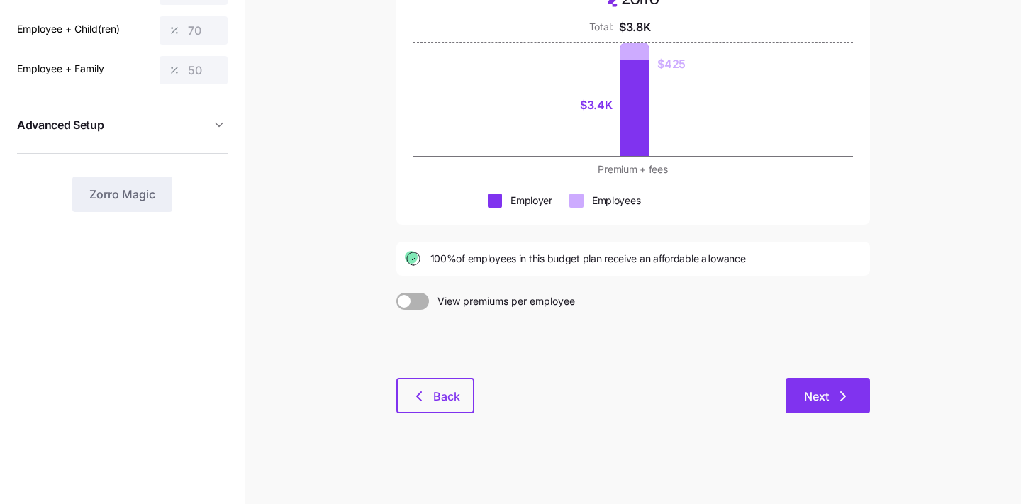
click at [826, 405] on button "Next" at bounding box center [827, 395] width 84 height 35
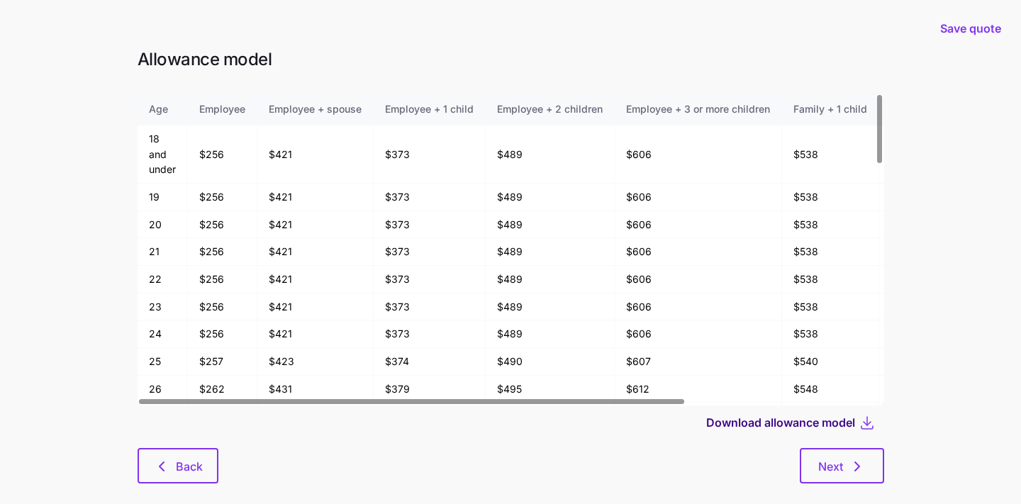
click at [835, 427] on span "Download allowance model" at bounding box center [780, 422] width 149 height 17
click at [174, 464] on span "Back" at bounding box center [178, 466] width 44 height 17
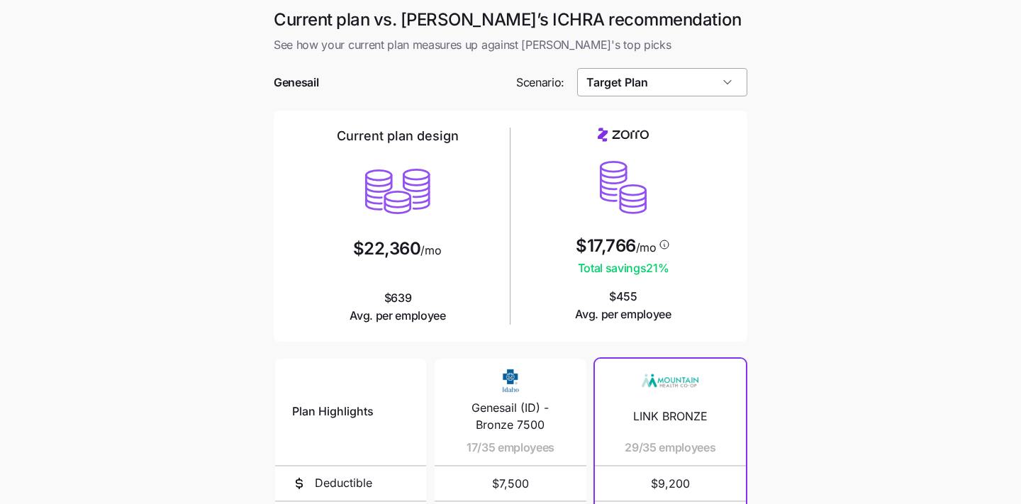
click at [660, 87] on input "Target Plan" at bounding box center [662, 82] width 171 height 28
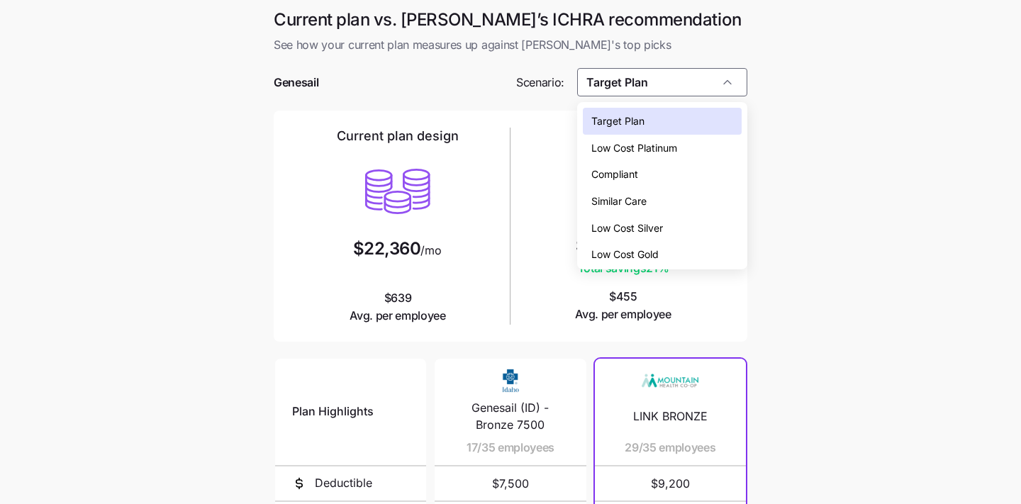
click at [640, 172] on div "Compliant" at bounding box center [662, 174] width 159 height 27
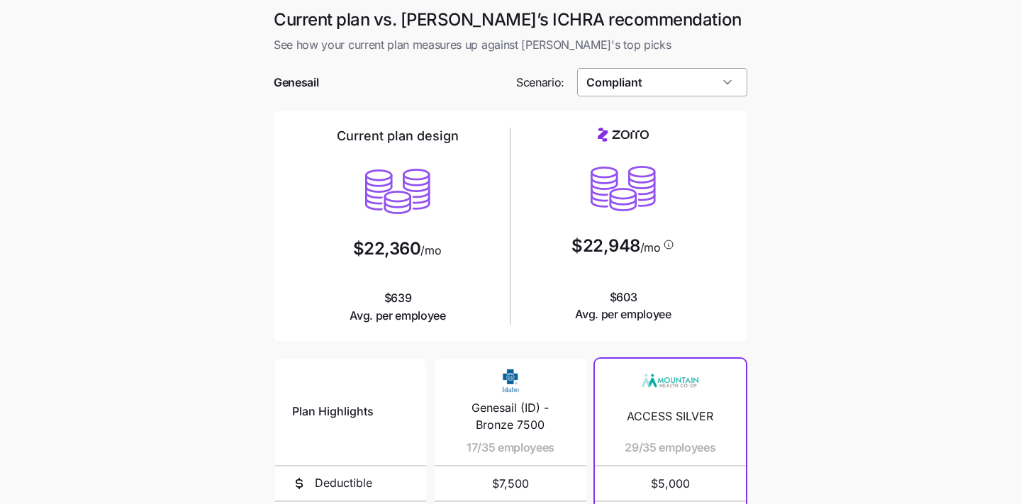
click at [722, 86] on input "Compliant" at bounding box center [662, 82] width 171 height 28
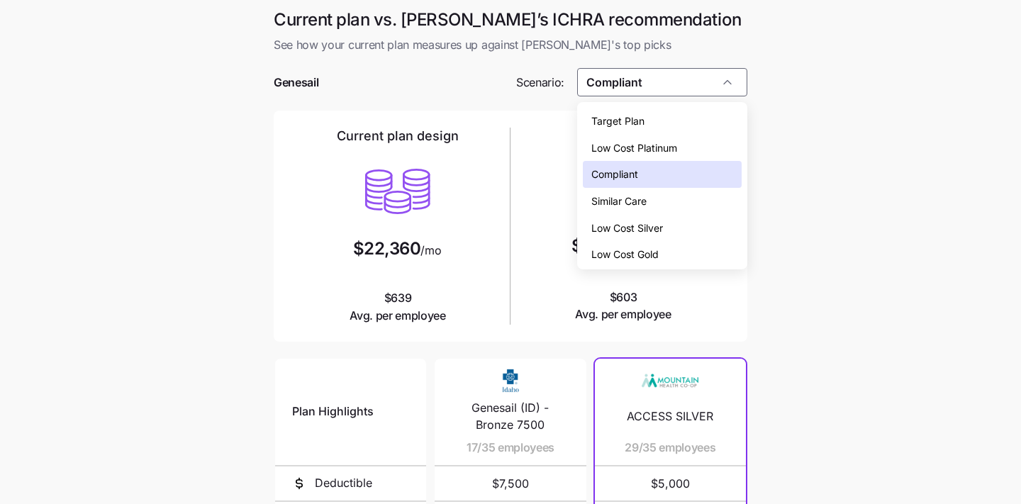
click at [649, 126] on div "Target Plan" at bounding box center [662, 121] width 159 height 27
type input "Target Plan"
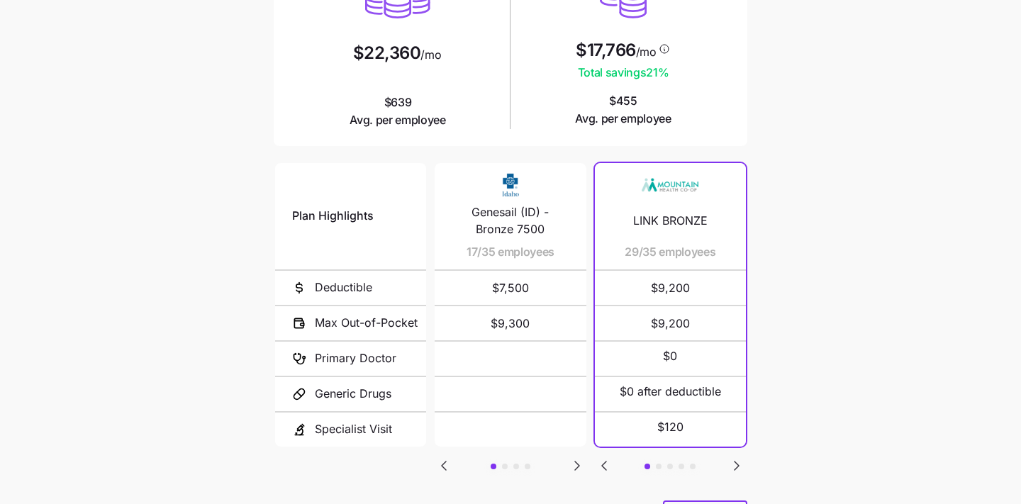
scroll to position [269, 0]
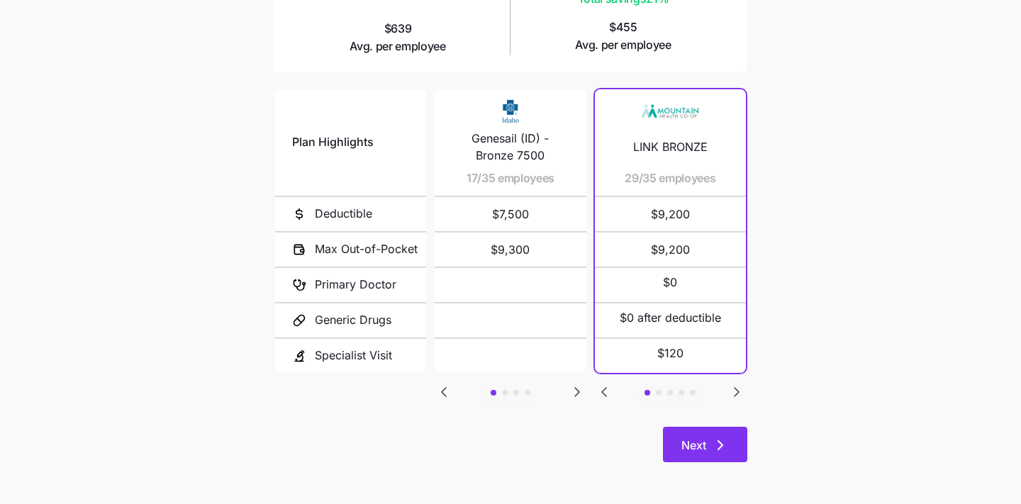
click at [717, 449] on icon "button" at bounding box center [720, 445] width 17 height 17
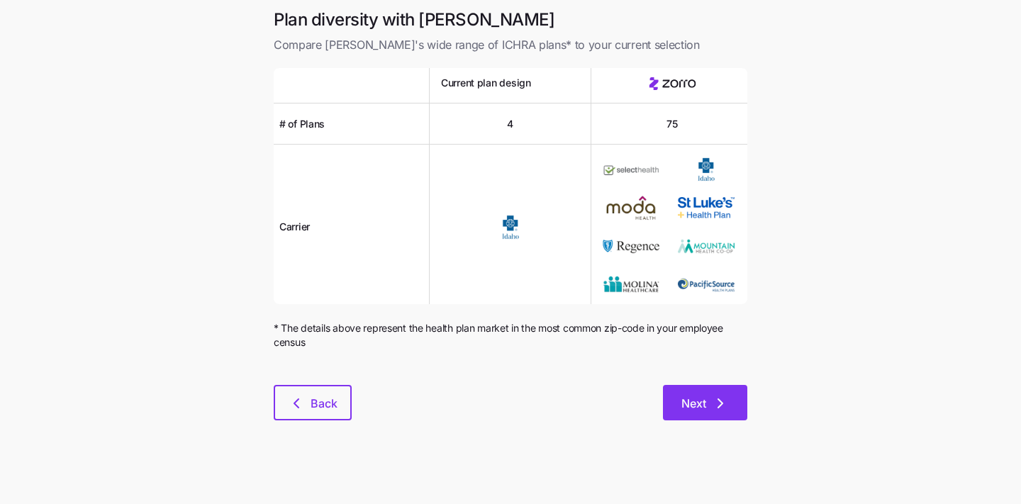
click at [698, 405] on span "Next" at bounding box center [693, 403] width 25 height 17
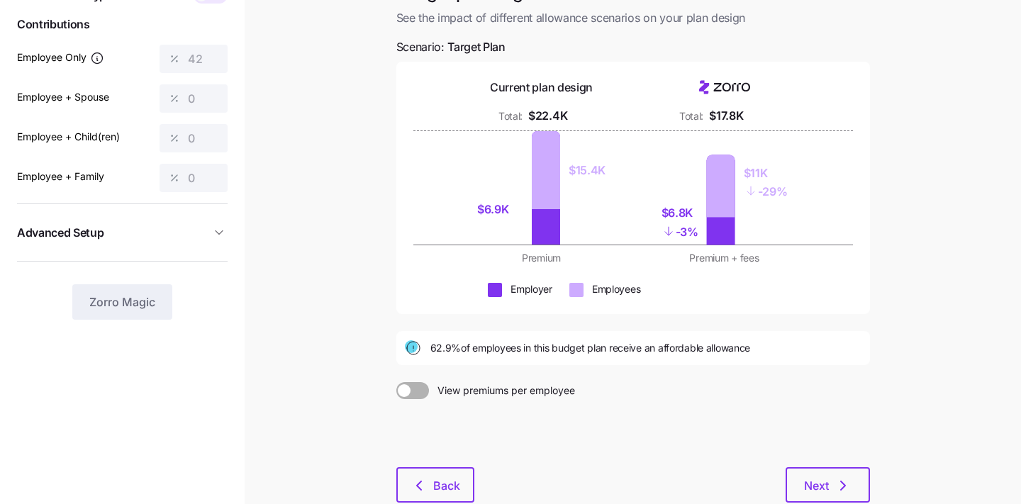
scroll to position [171, 0]
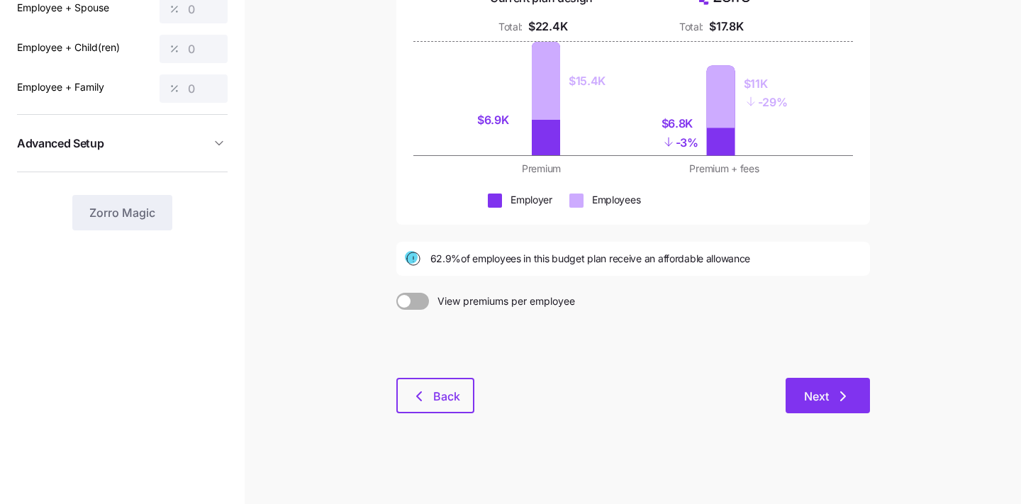
click at [831, 390] on span "Next" at bounding box center [827, 396] width 47 height 17
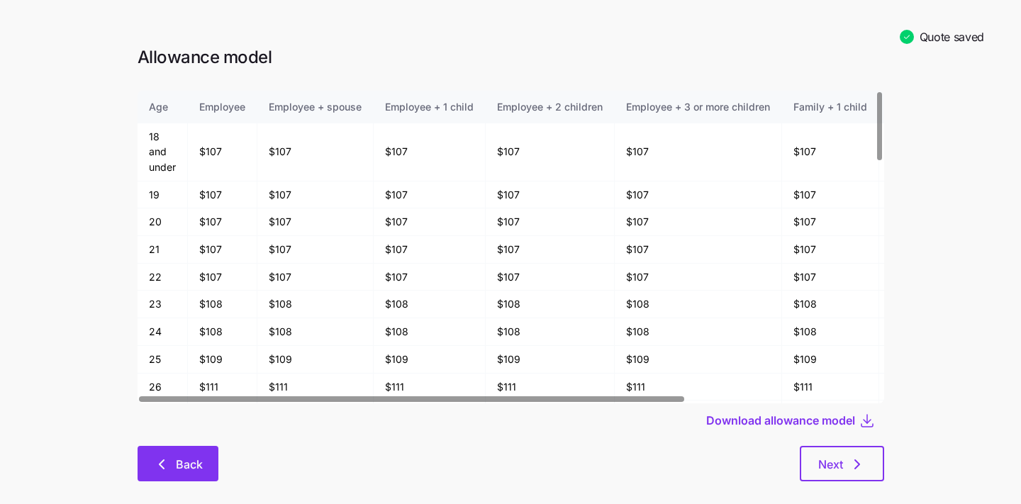
click at [185, 459] on span "Back" at bounding box center [189, 464] width 27 height 17
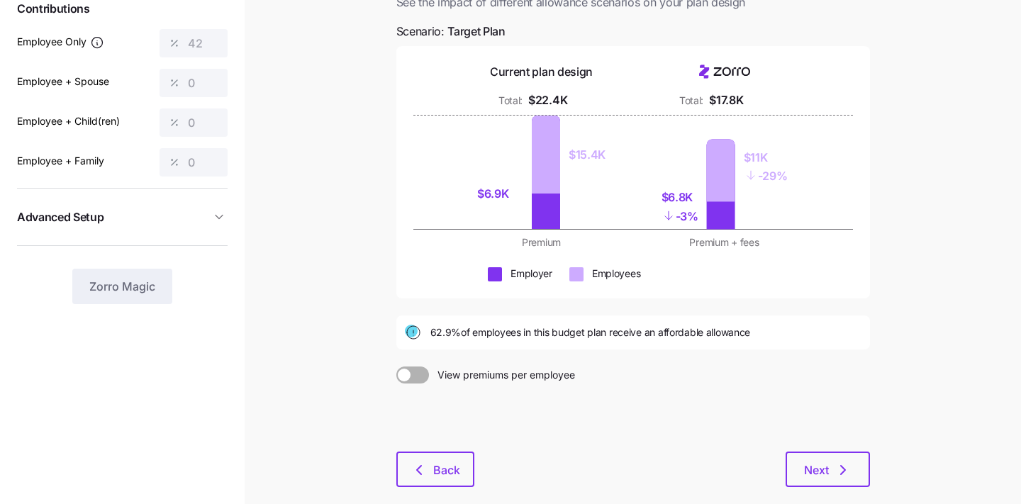
scroll to position [102, 0]
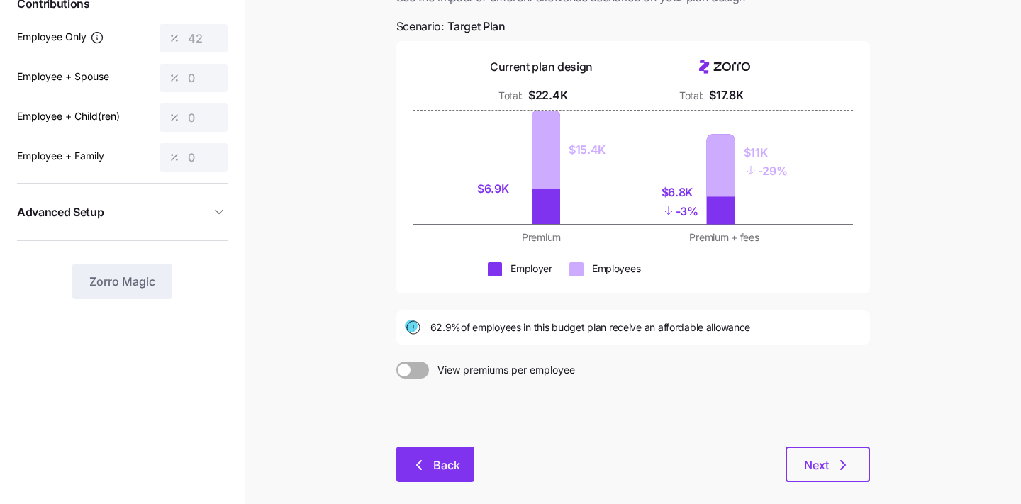
click at [448, 471] on span "Back" at bounding box center [446, 464] width 27 height 17
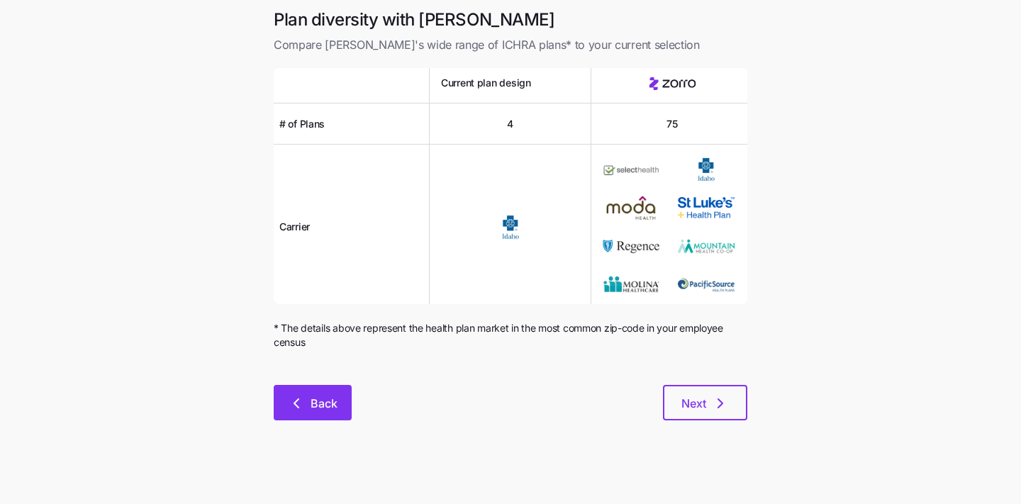
click at [330, 410] on span "Back" at bounding box center [323, 403] width 27 height 17
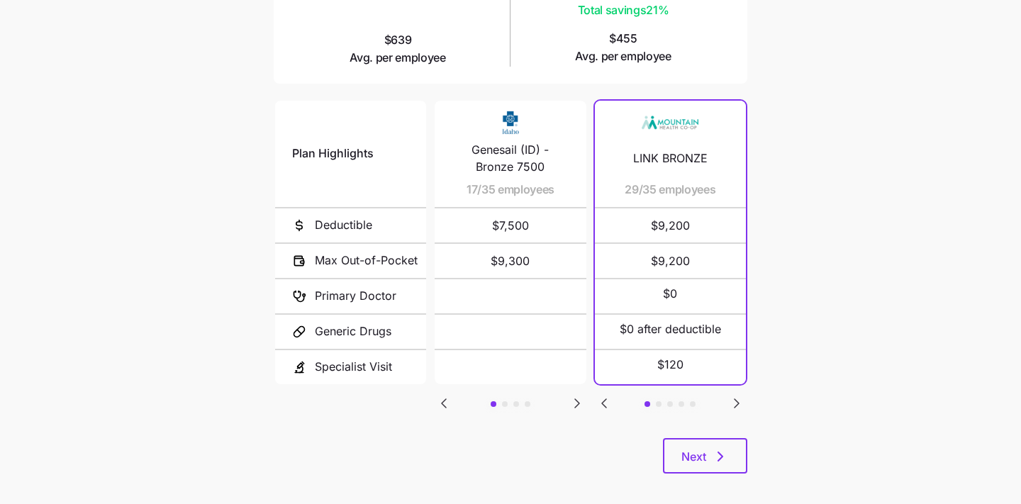
scroll to position [267, 0]
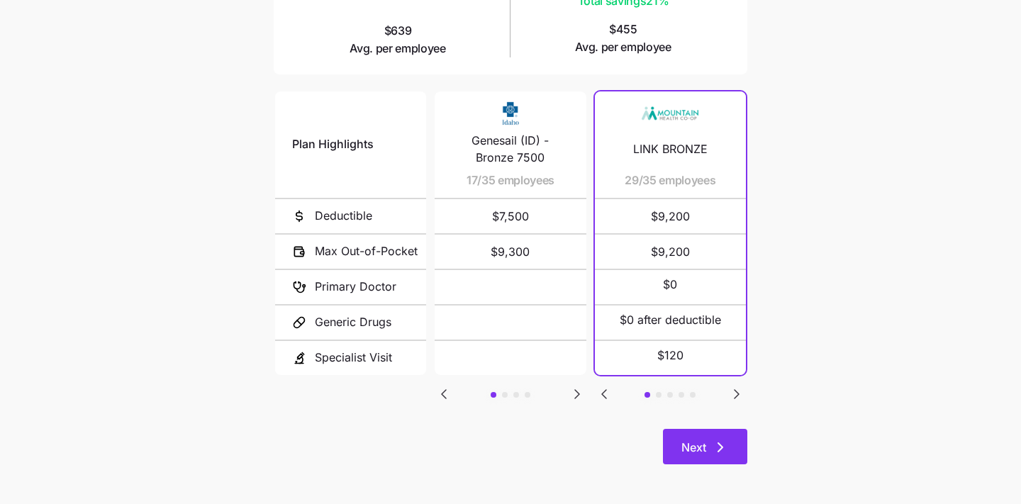
click at [728, 436] on button "Next" at bounding box center [705, 446] width 84 height 35
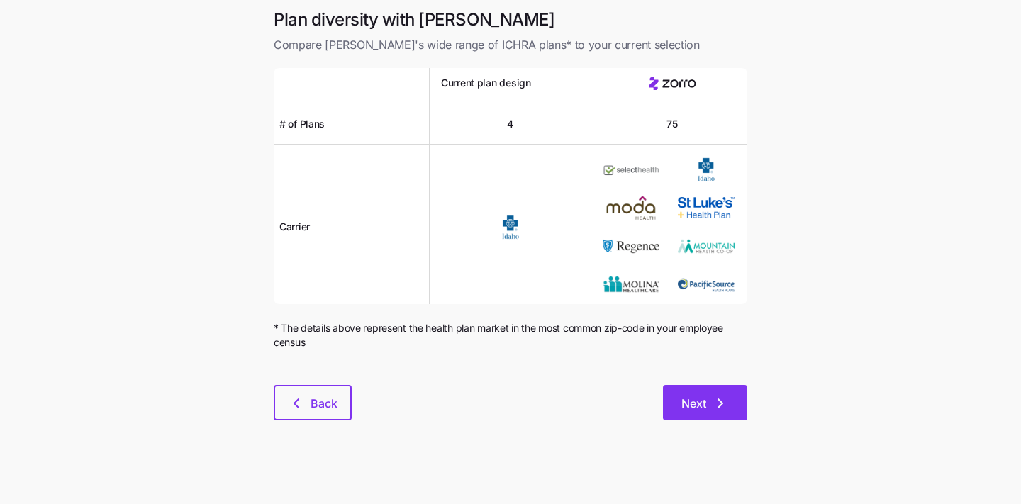
click at [707, 408] on span "Next" at bounding box center [704, 403] width 47 height 17
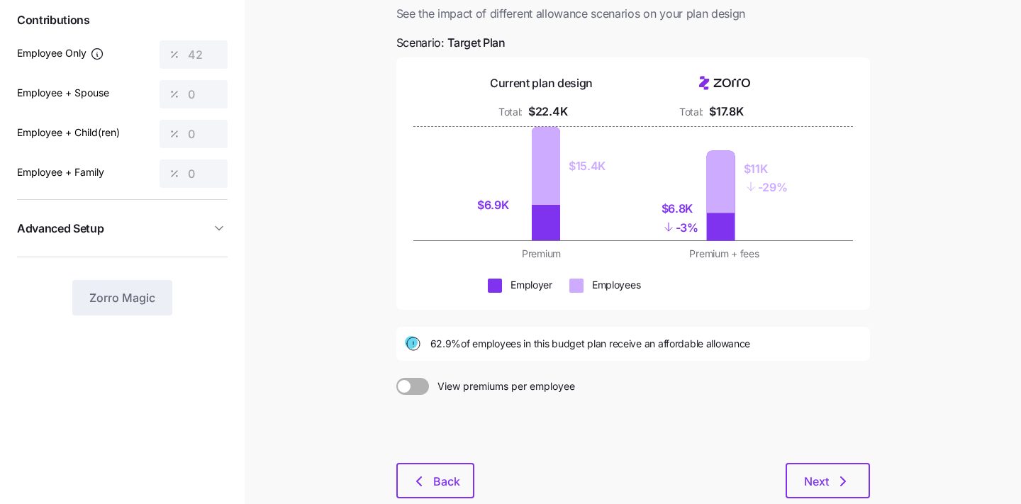
scroll to position [171, 0]
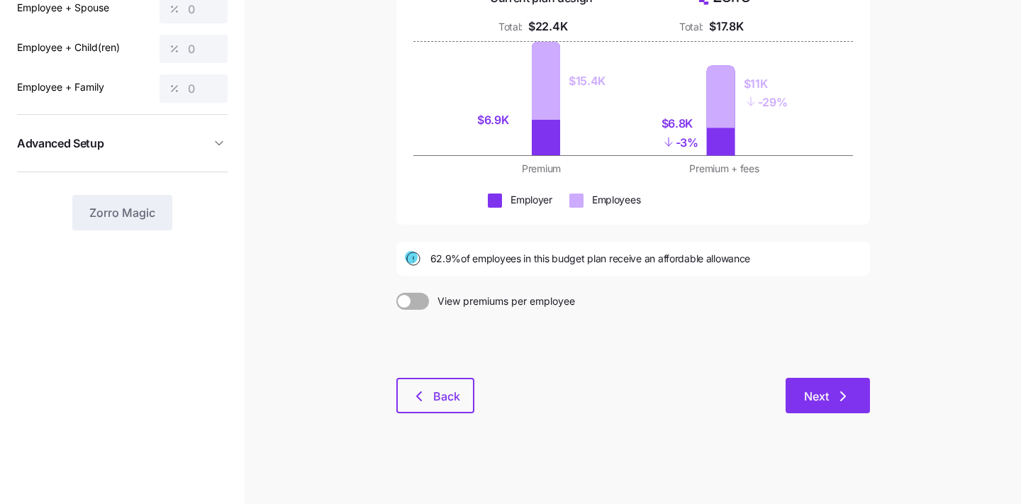
click at [818, 408] on button "Next" at bounding box center [827, 395] width 84 height 35
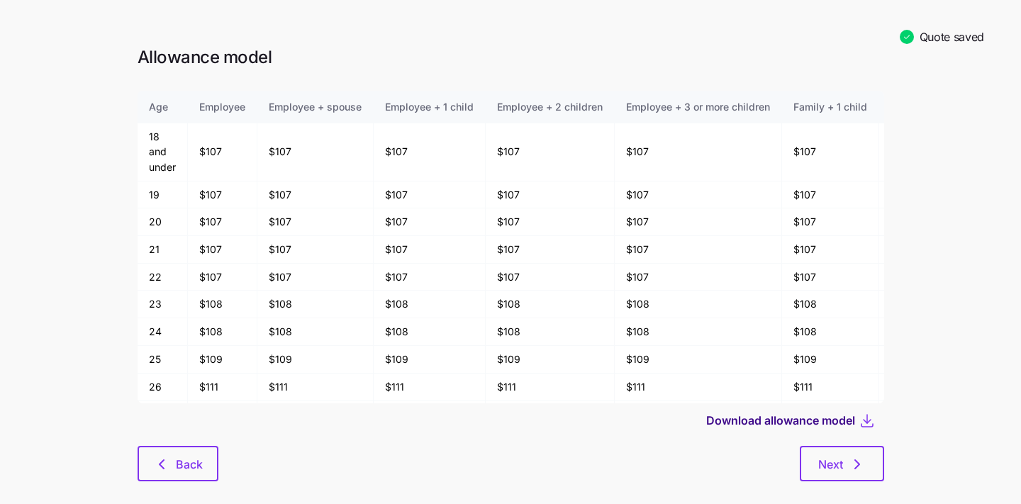
click at [813, 419] on span "Download allowance model" at bounding box center [780, 420] width 149 height 17
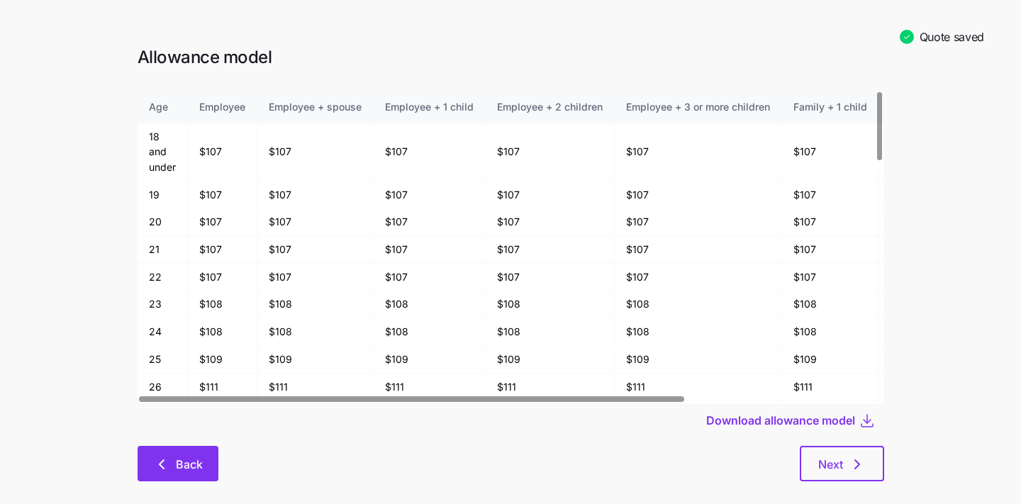
click at [184, 468] on span "Back" at bounding box center [189, 464] width 27 height 17
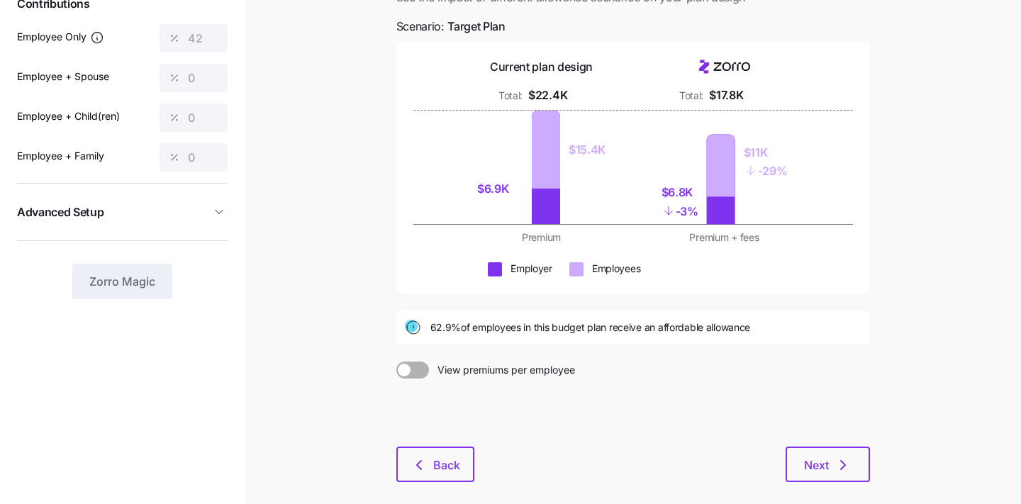
scroll to position [171, 0]
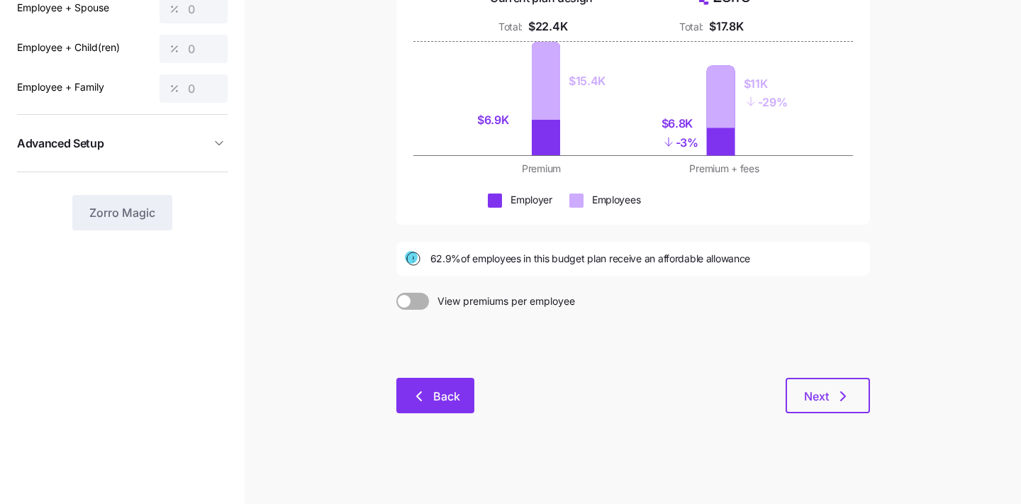
click at [438, 378] on button "Back" at bounding box center [435, 395] width 78 height 35
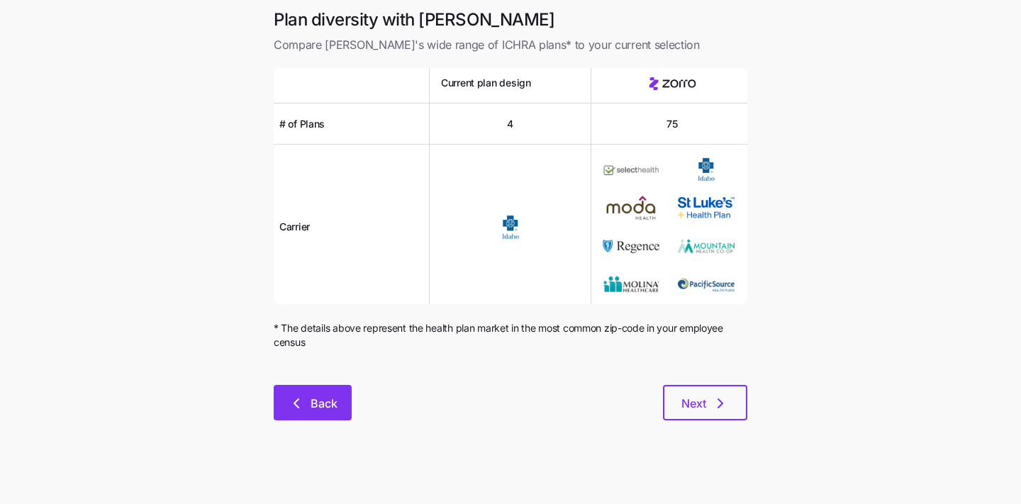
click at [343, 395] on button "Back" at bounding box center [313, 402] width 78 height 35
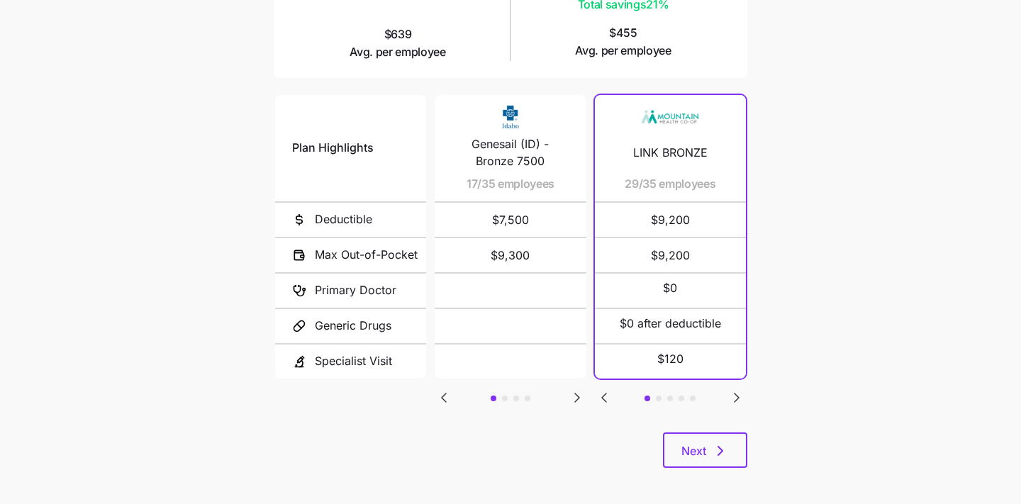
scroll to position [269, 0]
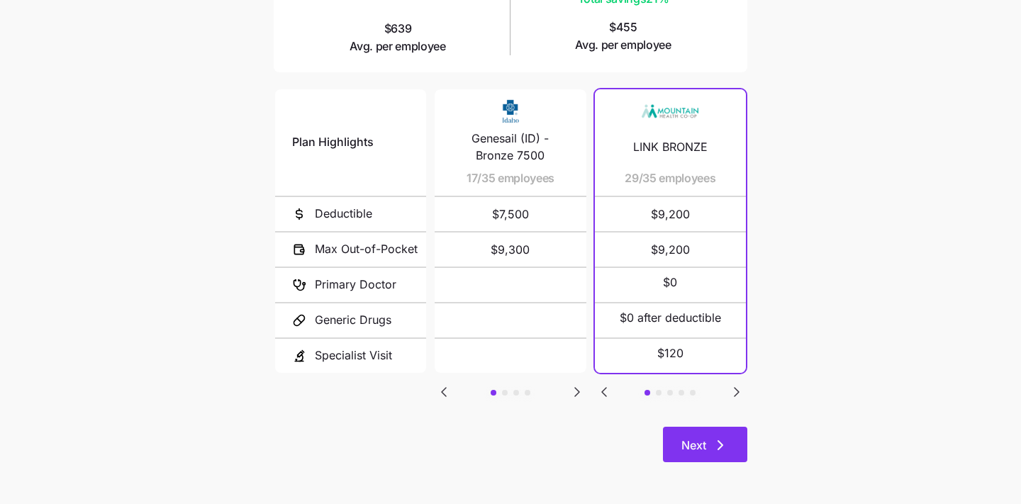
click at [692, 447] on span "Next" at bounding box center [693, 445] width 25 height 17
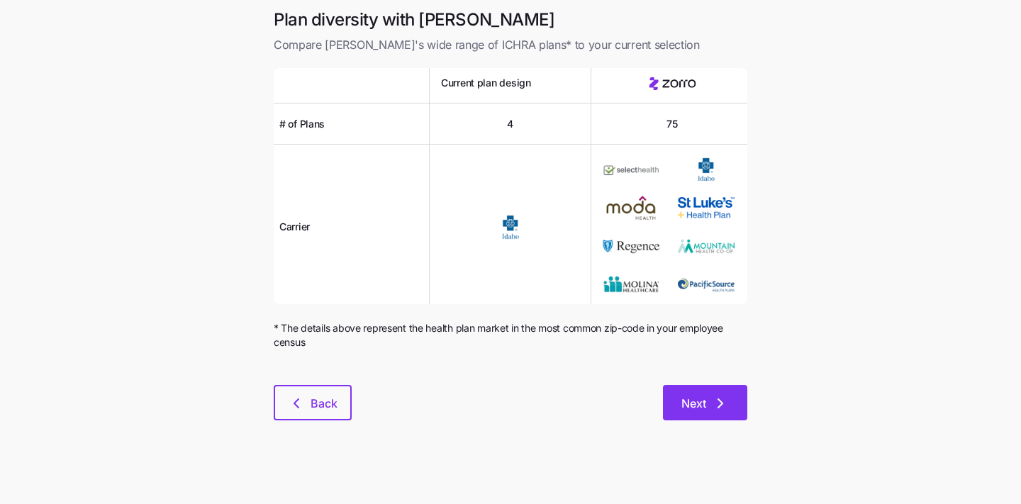
click at [693, 408] on span "Next" at bounding box center [693, 403] width 25 height 17
